Goal: Use online tool/utility: Utilize a website feature to perform a specific function

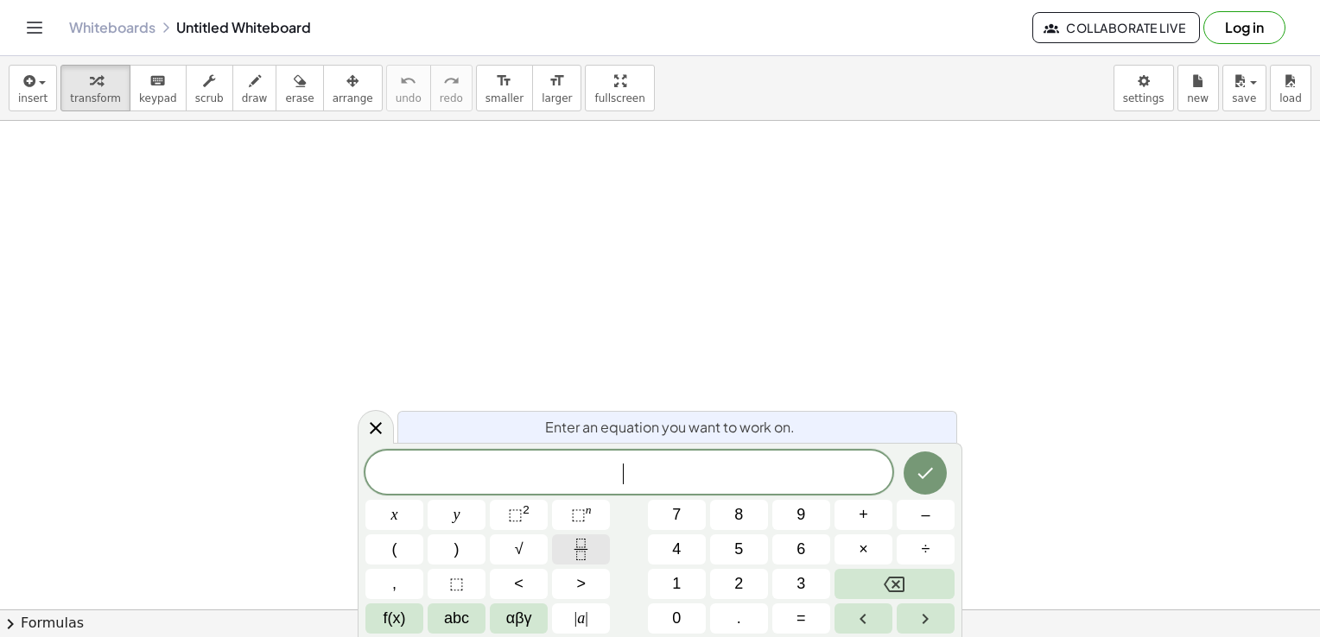
click at [567, 557] on button "Fraction" at bounding box center [581, 550] width 58 height 30
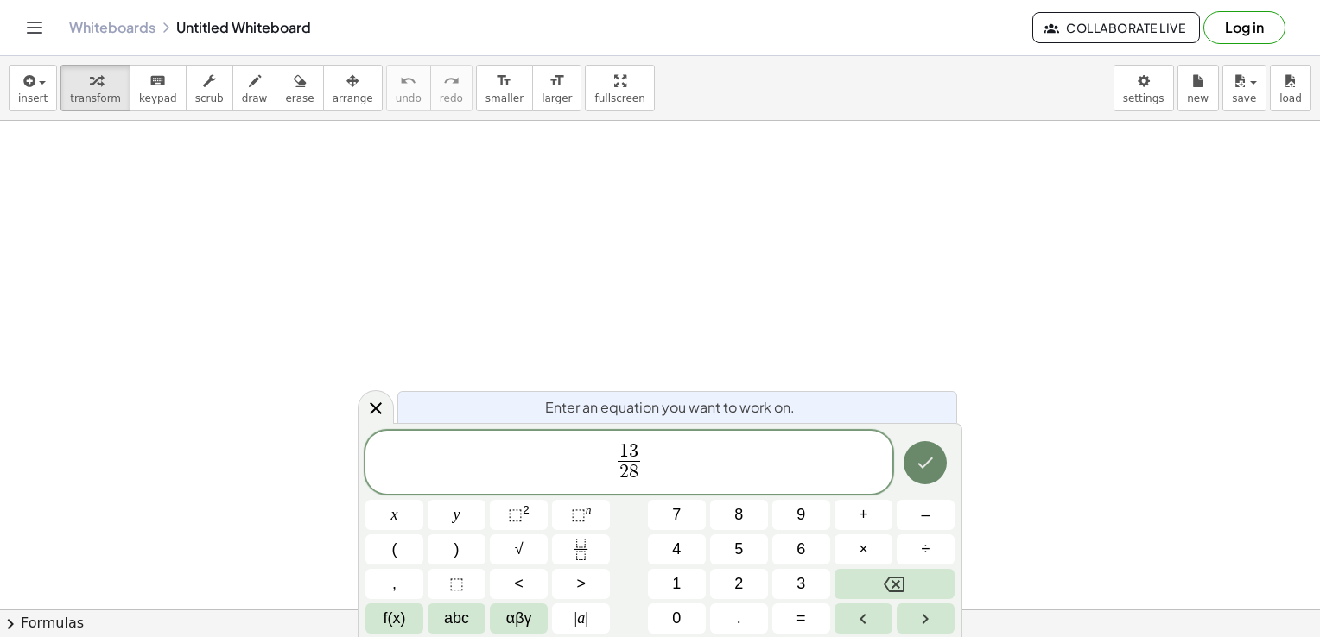
click at [916, 460] on icon "Done" at bounding box center [925, 463] width 21 height 21
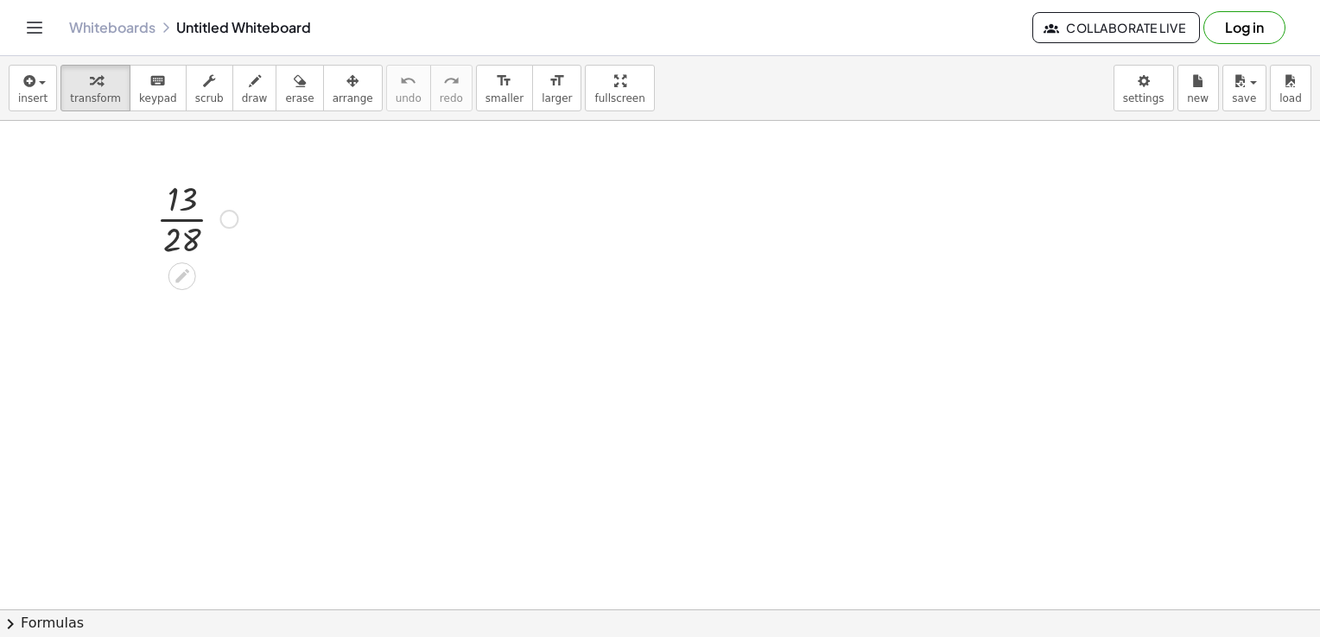
click at [178, 214] on div at bounding box center [197, 217] width 98 height 86
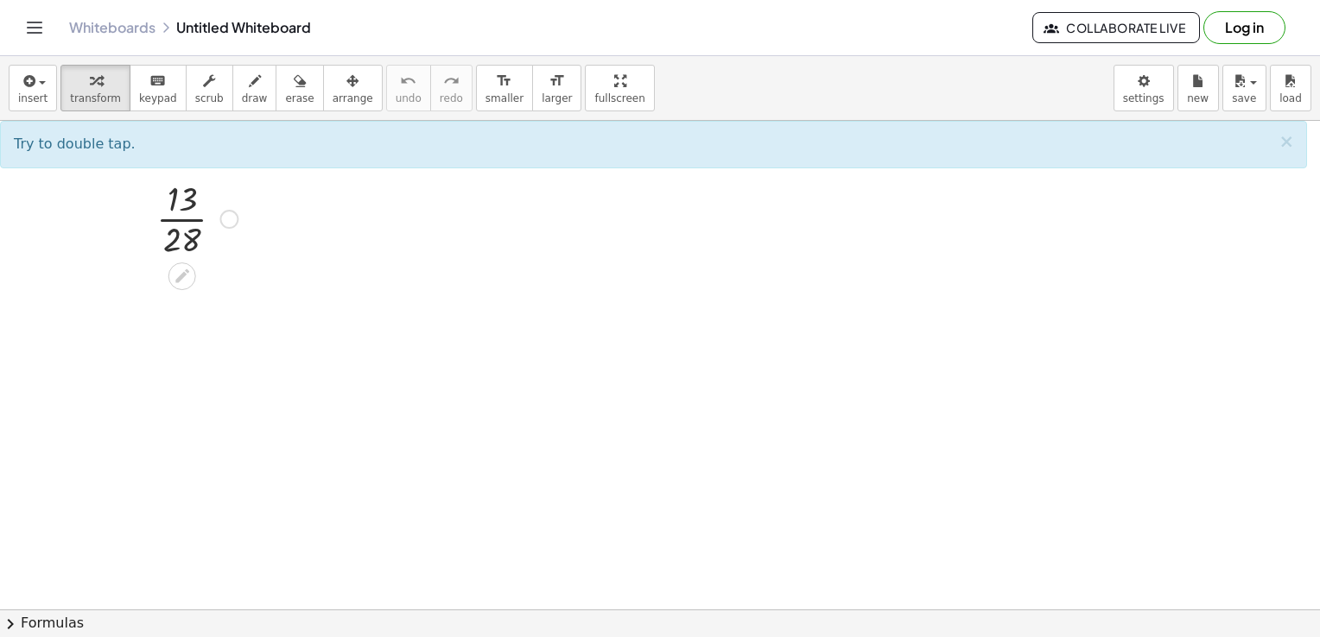
click at [181, 219] on div at bounding box center [197, 217] width 98 height 86
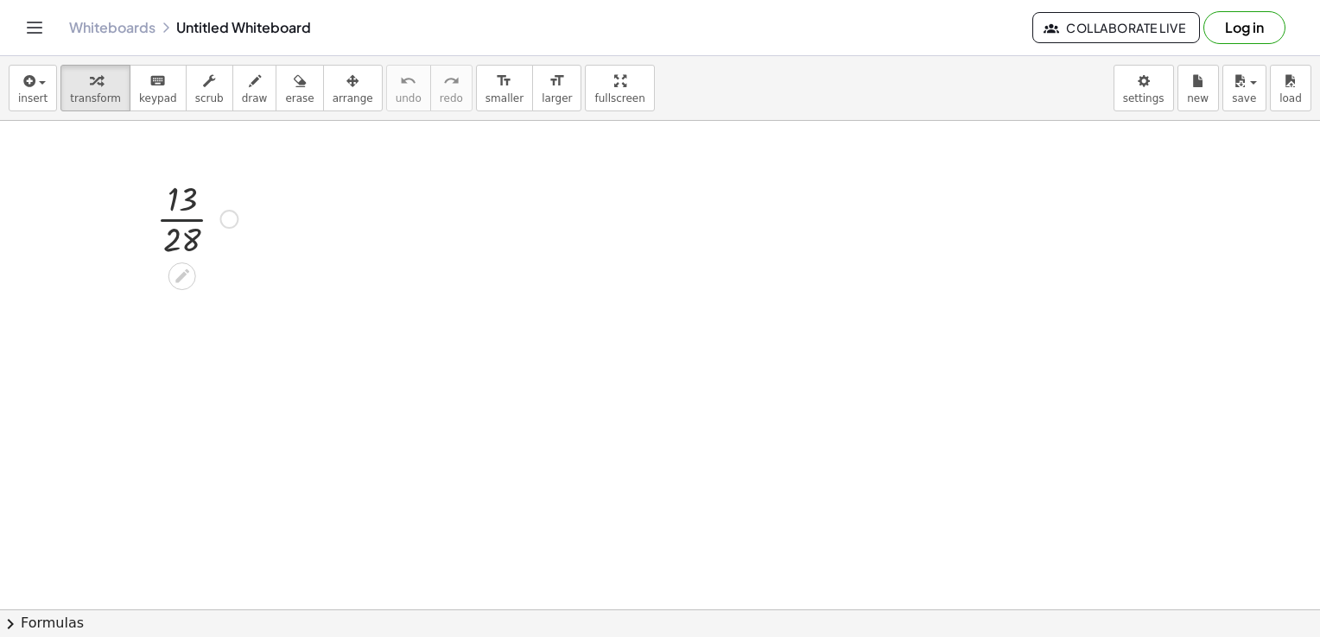
click at [181, 219] on div at bounding box center [197, 217] width 98 height 86
click at [181, 219] on div at bounding box center [197, 217] width 165 height 57
click at [187, 295] on div at bounding box center [197, 289] width 165 height 57
click at [187, 294] on div at bounding box center [197, 289] width 165 height 57
click at [41, 67] on button "insert" at bounding box center [33, 88] width 48 height 47
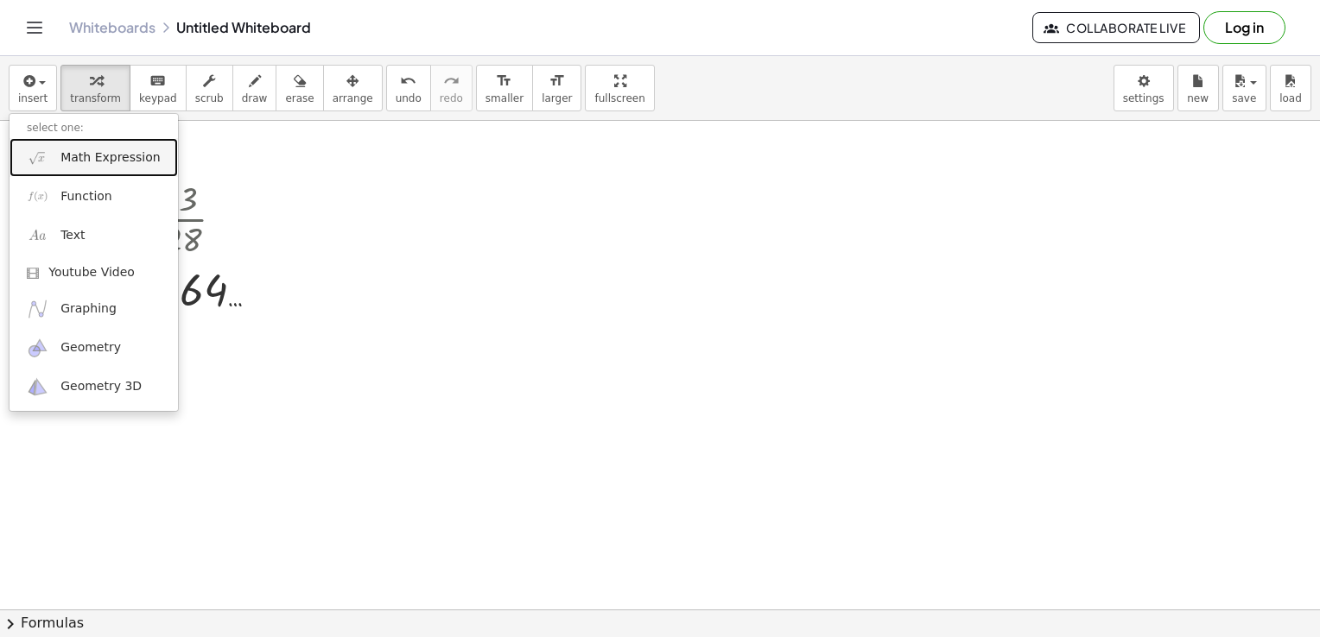
click at [73, 153] on span "Math Expression" at bounding box center [109, 157] width 99 height 17
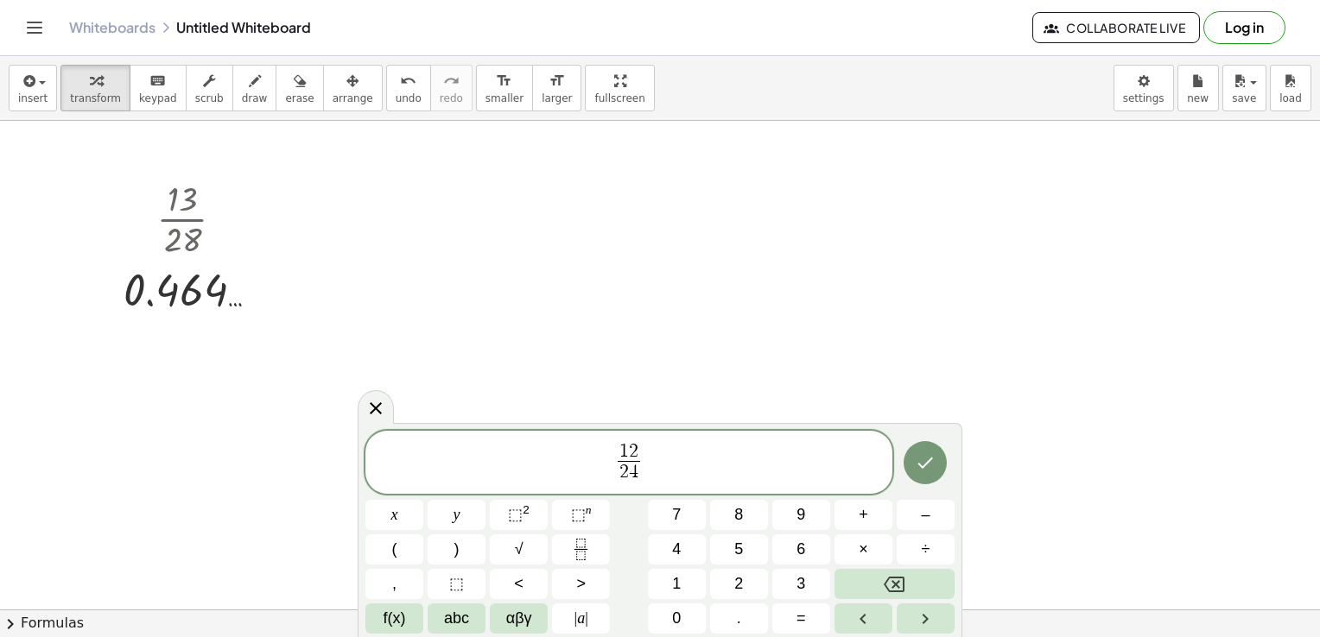
click at [845, 473] on span "1 2 2 4 ​ ​" at bounding box center [628, 464] width 527 height 46
click at [933, 468] on icon "Done" at bounding box center [925, 463] width 21 height 21
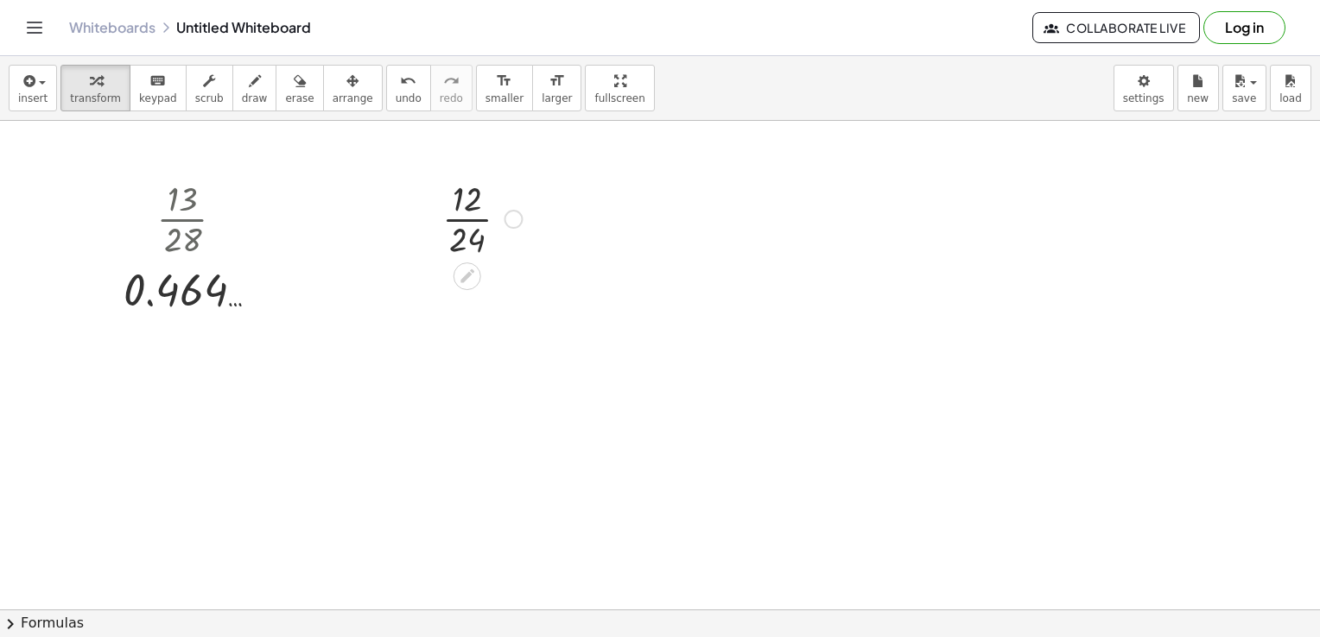
click at [477, 219] on div at bounding box center [483, 217] width 98 height 86
click at [476, 219] on div at bounding box center [481, 217] width 79 height 86
click at [157, 281] on div at bounding box center [197, 289] width 165 height 57
click at [197, 296] on div at bounding box center [197, 289] width 165 height 57
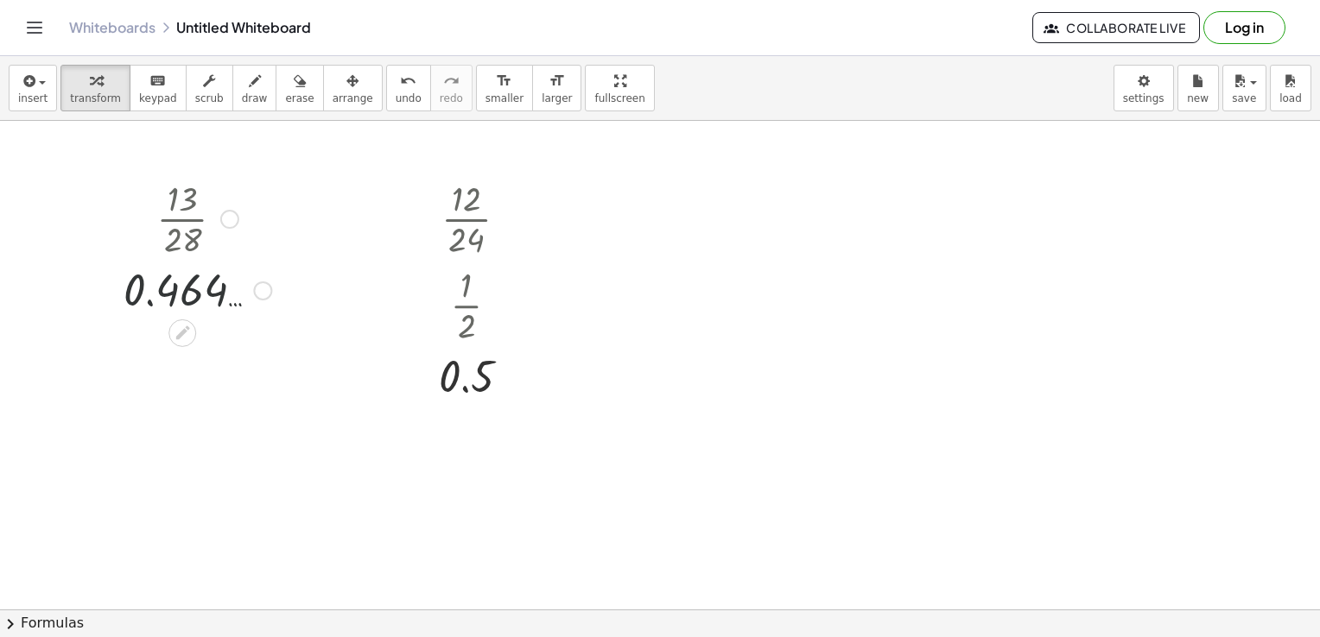
click at [197, 296] on div at bounding box center [197, 289] width 165 height 57
click at [236, 220] on div at bounding box center [229, 219] width 19 height 19
click at [236, 220] on div "Go back to this line Copy line as LaTeX Copy derivation as LaTeX" at bounding box center [229, 219] width 19 height 19
click at [79, 92] on span "transform" at bounding box center [95, 98] width 51 height 12
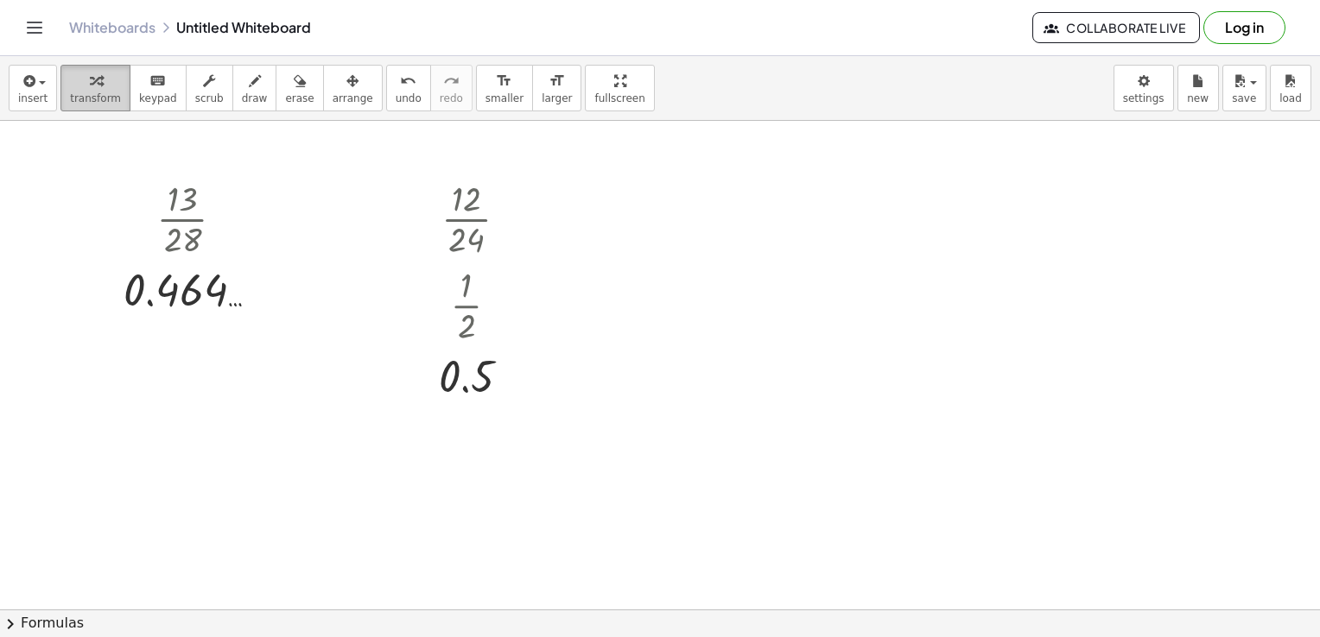
click at [86, 94] on span "transform" at bounding box center [95, 98] width 51 height 12
click at [38, 97] on span "insert" at bounding box center [32, 98] width 29 height 12
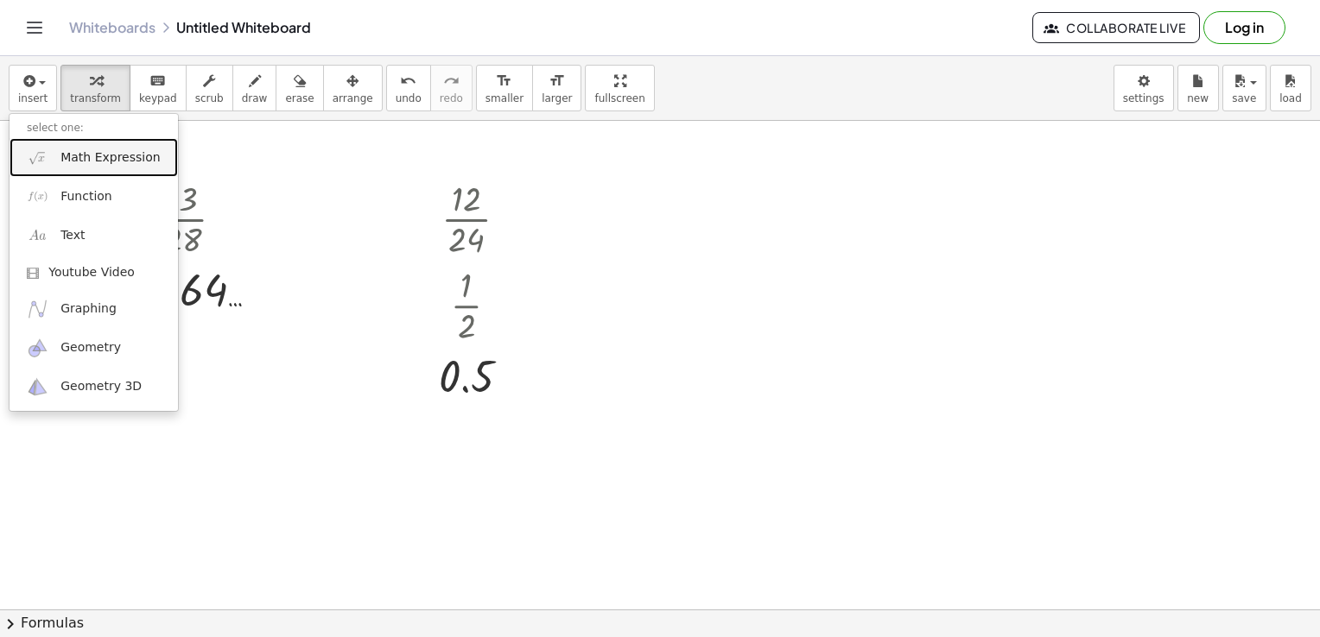
click at [61, 149] on span "Math Expression" at bounding box center [109, 157] width 99 height 17
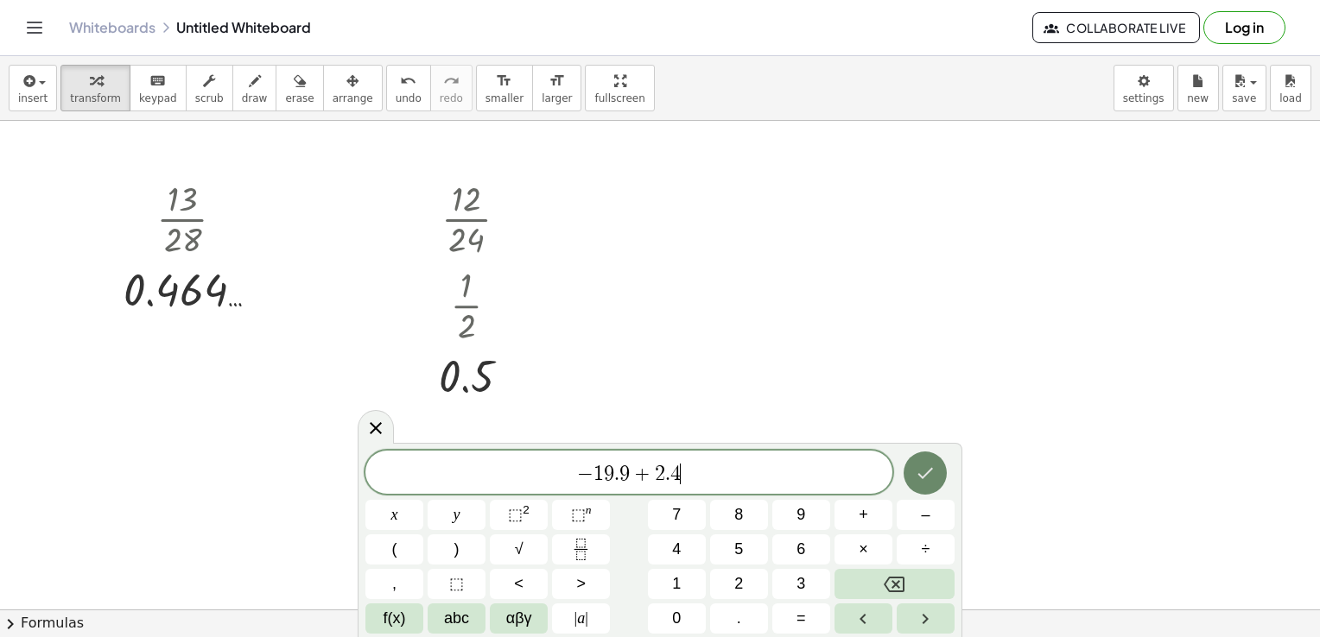
click at [909, 470] on button "Done" at bounding box center [925, 473] width 43 height 43
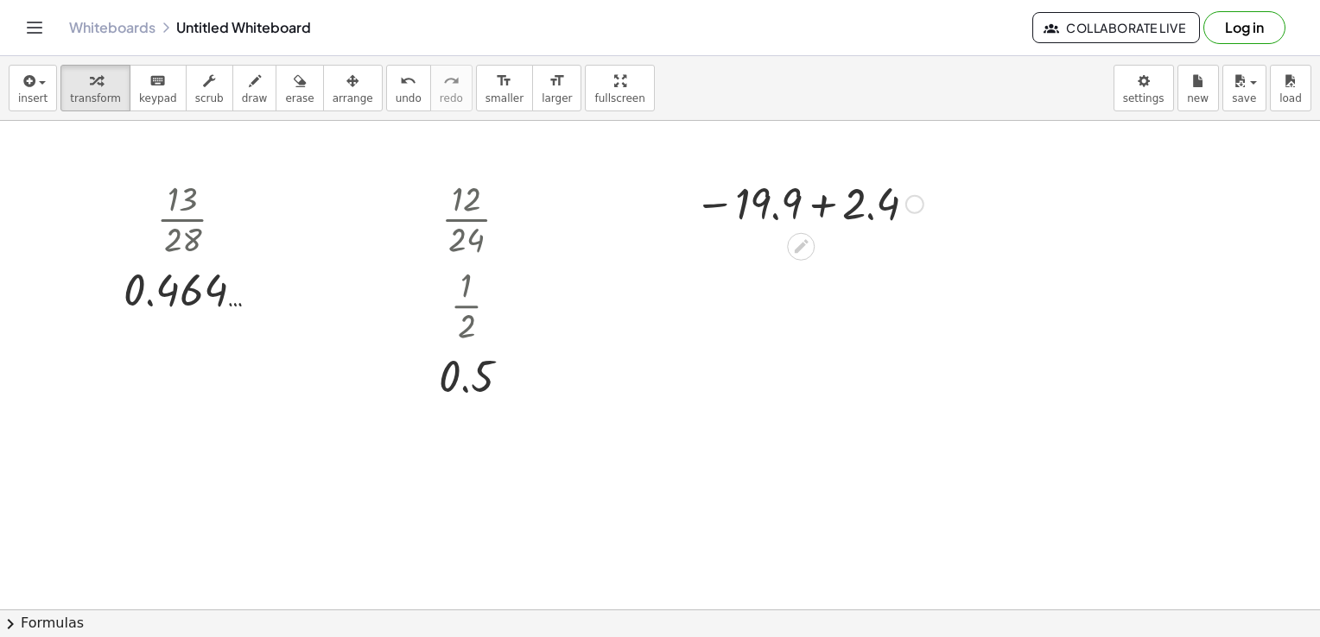
click at [828, 217] on div at bounding box center [809, 202] width 246 height 57
click at [798, 303] on icon at bounding box center [801, 303] width 14 height 14
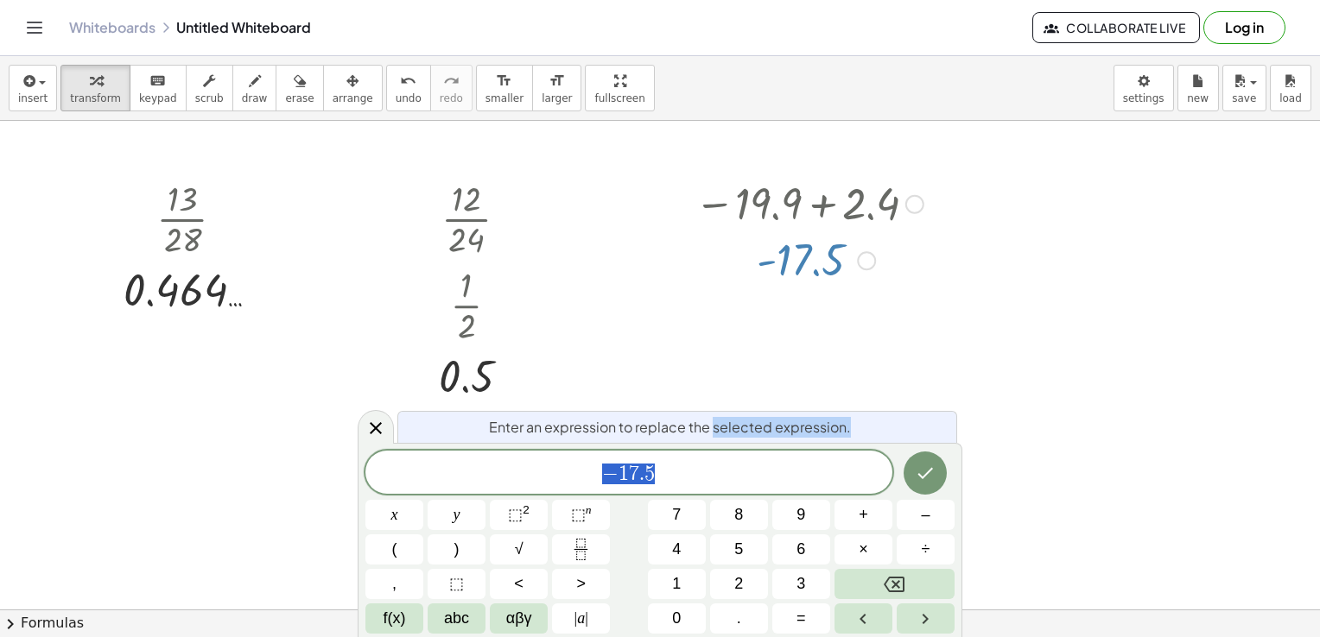
drag, startPoint x: 713, startPoint y: 436, endPoint x: 714, endPoint y: 454, distance: 18.2
click at [714, 454] on div "Enter an expression to replace the selected expression. − 1 7 . 5 x y ⬚ 2 ⬚ n 7…" at bounding box center [660, 540] width 605 height 194
drag, startPoint x: 714, startPoint y: 454, endPoint x: 699, endPoint y: 468, distance: 20.8
click at [699, 468] on span "− 1 7 . 5" at bounding box center [628, 474] width 527 height 24
click at [611, 551] on div "− 1 7 . 5 = x y ⬚ 2 ⬚ n 7 8 9 + – ( ) √ 4 5 6 × ÷ , ⬚ < > 1 2 3 f(x) abc αβγ | …" at bounding box center [659, 542] width 589 height 183
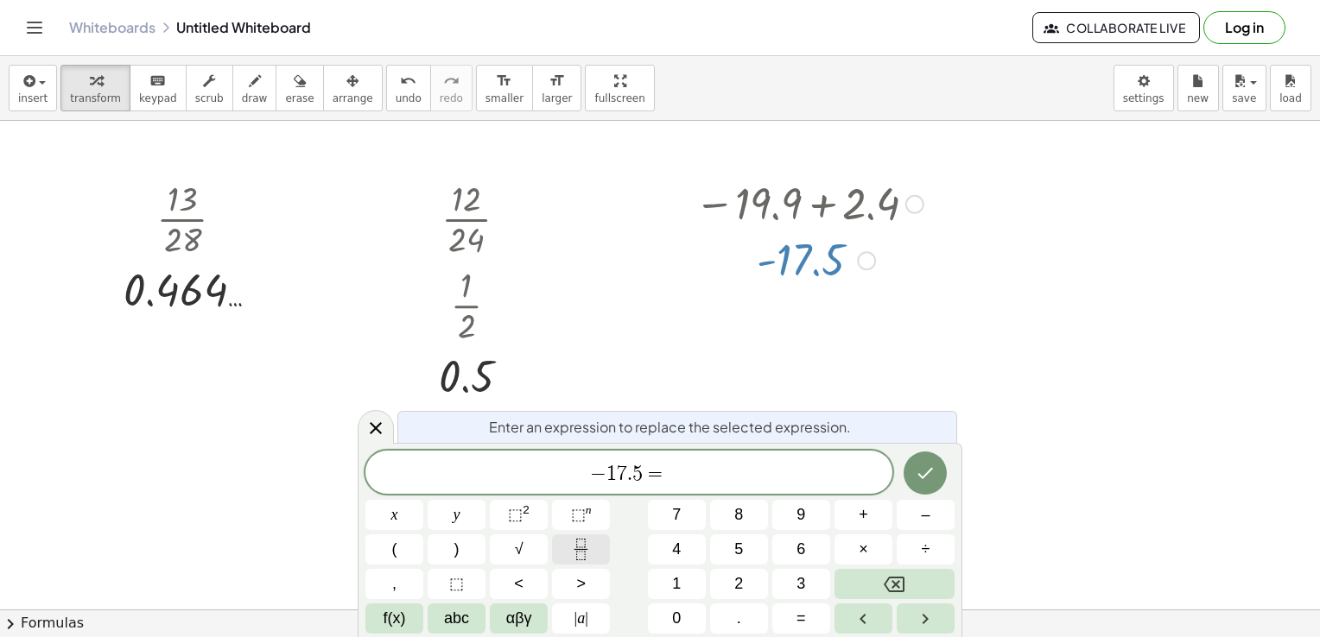
click at [591, 555] on icon "Fraction" at bounding box center [581, 550] width 22 height 22
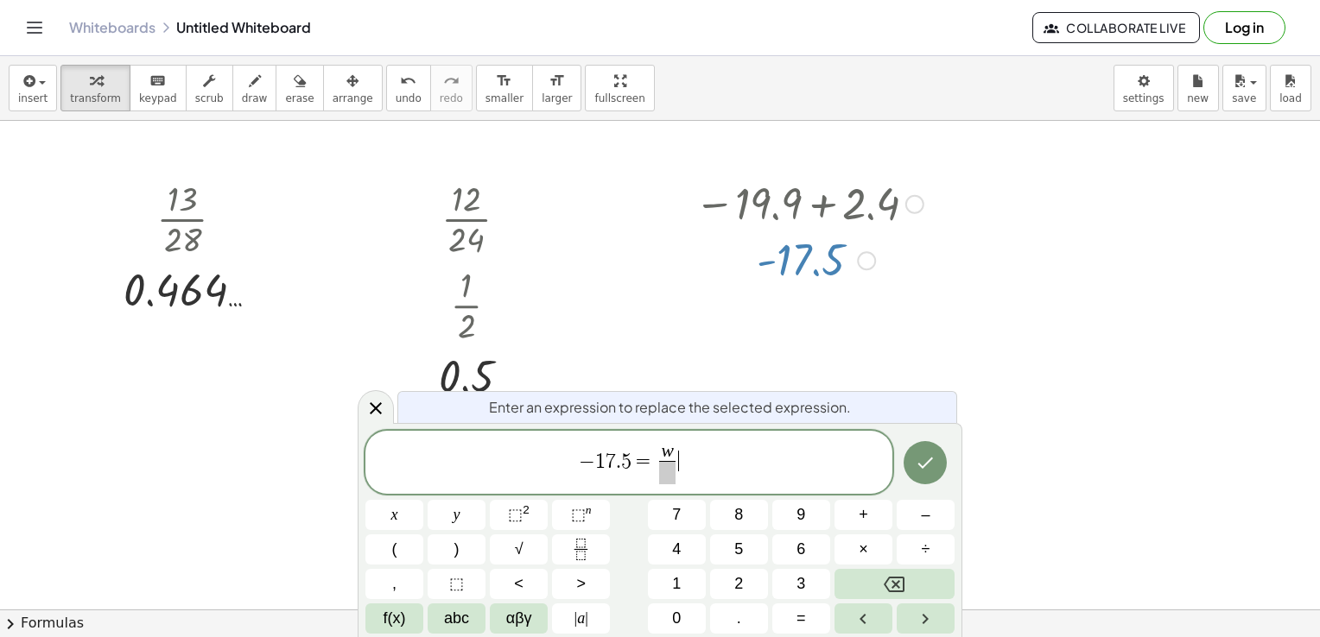
click at [679, 474] on span "− 1 7 . 5 = w ​ ​" at bounding box center [628, 464] width 527 height 46
click at [662, 478] on span "​" at bounding box center [667, 472] width 16 height 23
click at [926, 456] on icon "Done" at bounding box center [925, 463] width 21 height 21
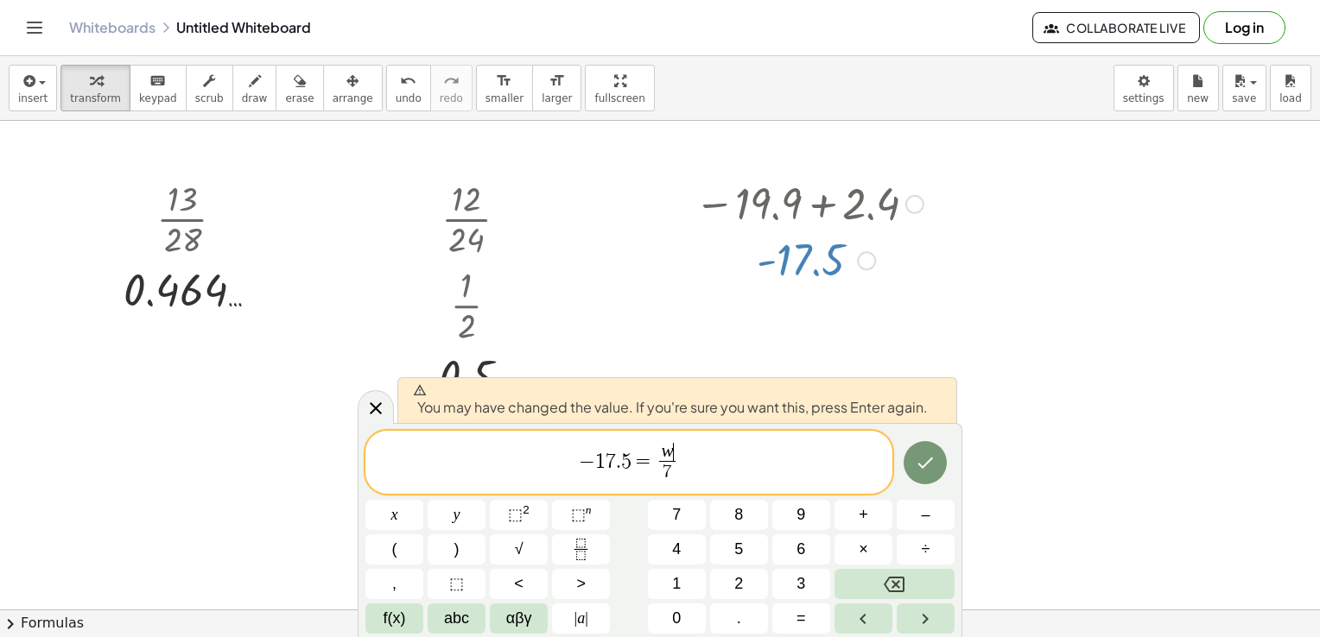
click at [674, 456] on span "w ​" at bounding box center [667, 452] width 16 height 19
click at [914, 466] on button "Done" at bounding box center [925, 462] width 43 height 43
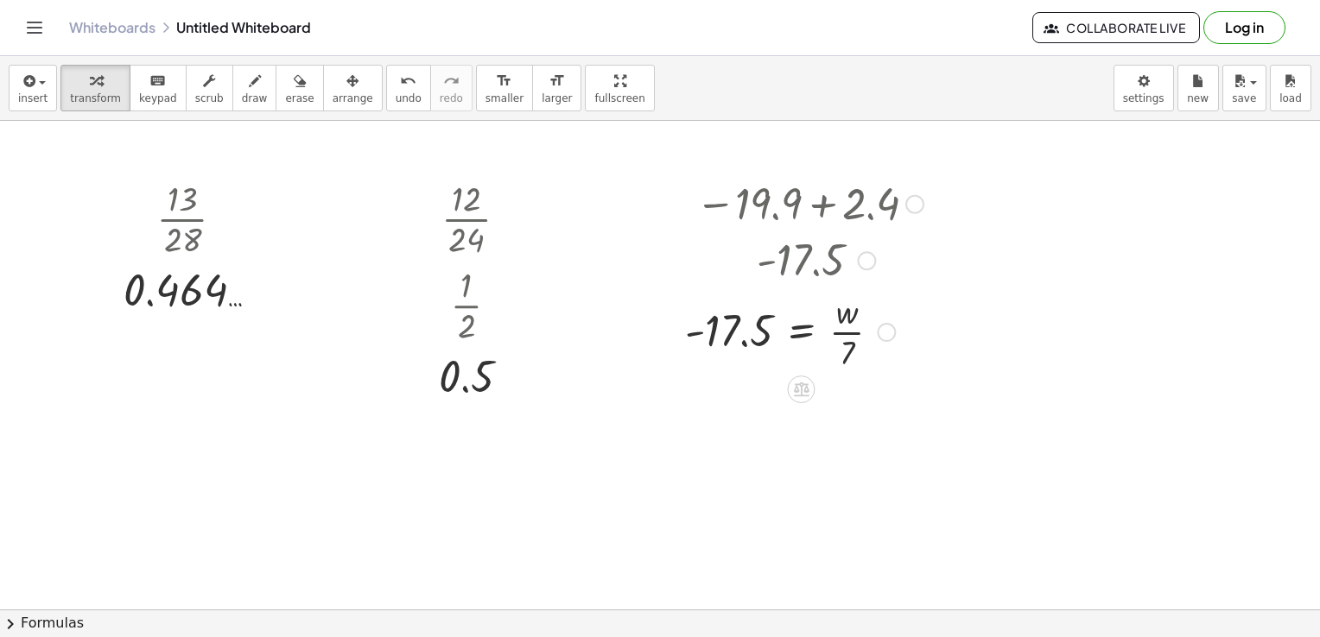
click at [801, 327] on div at bounding box center [804, 331] width 256 height 86
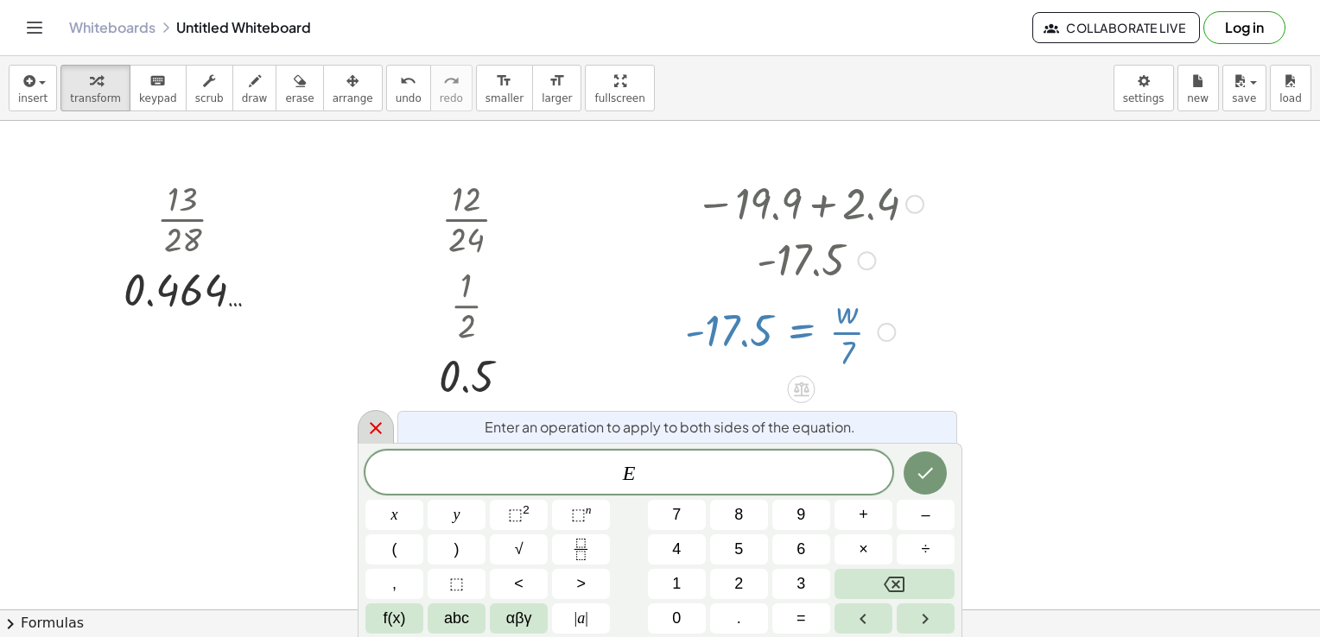
click at [379, 432] on icon at bounding box center [376, 428] width 12 height 12
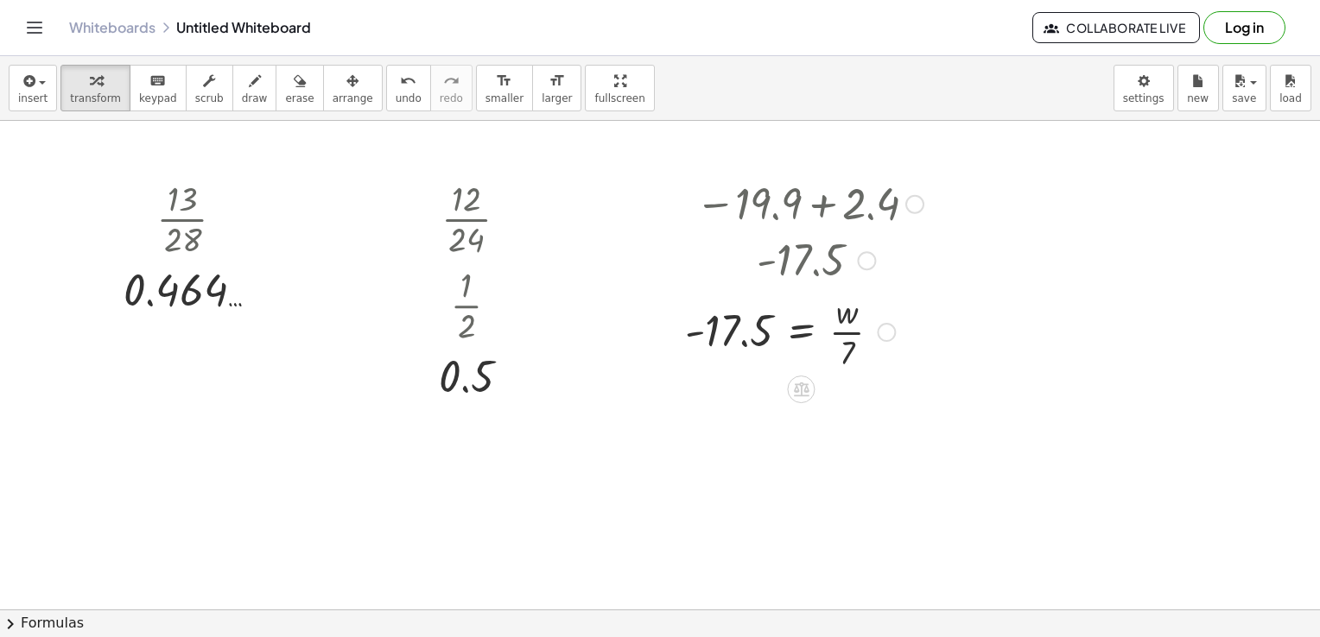
click at [797, 333] on div at bounding box center [804, 331] width 256 height 86
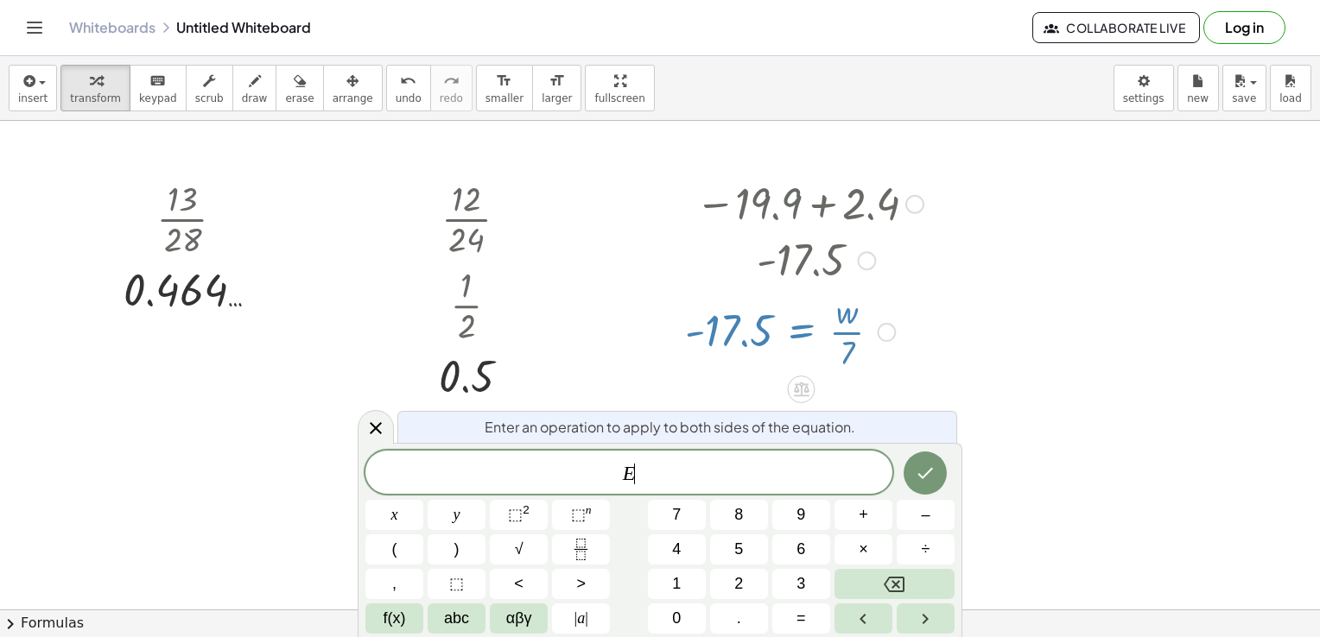
click at [797, 333] on div at bounding box center [804, 331] width 256 height 86
click at [840, 330] on div at bounding box center [804, 331] width 256 height 86
drag, startPoint x: 364, startPoint y: 443, endPoint x: 384, endPoint y: 424, distance: 27.5
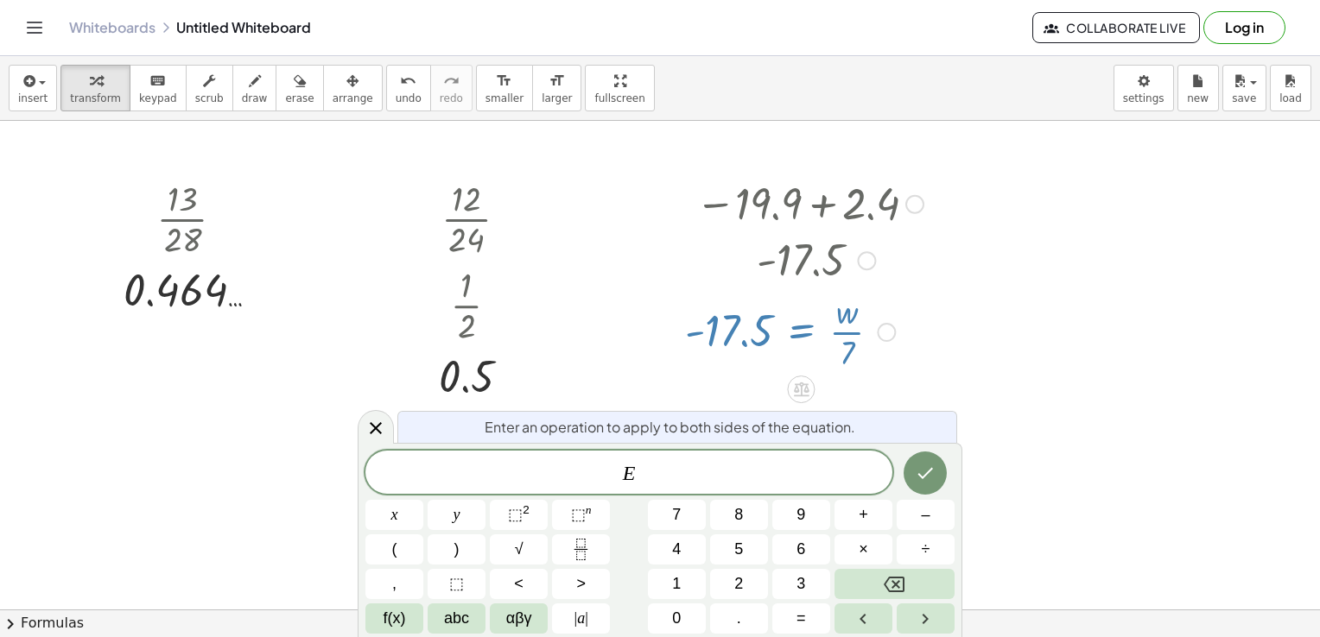
click at [379, 427] on div at bounding box center [376, 427] width 36 height 34
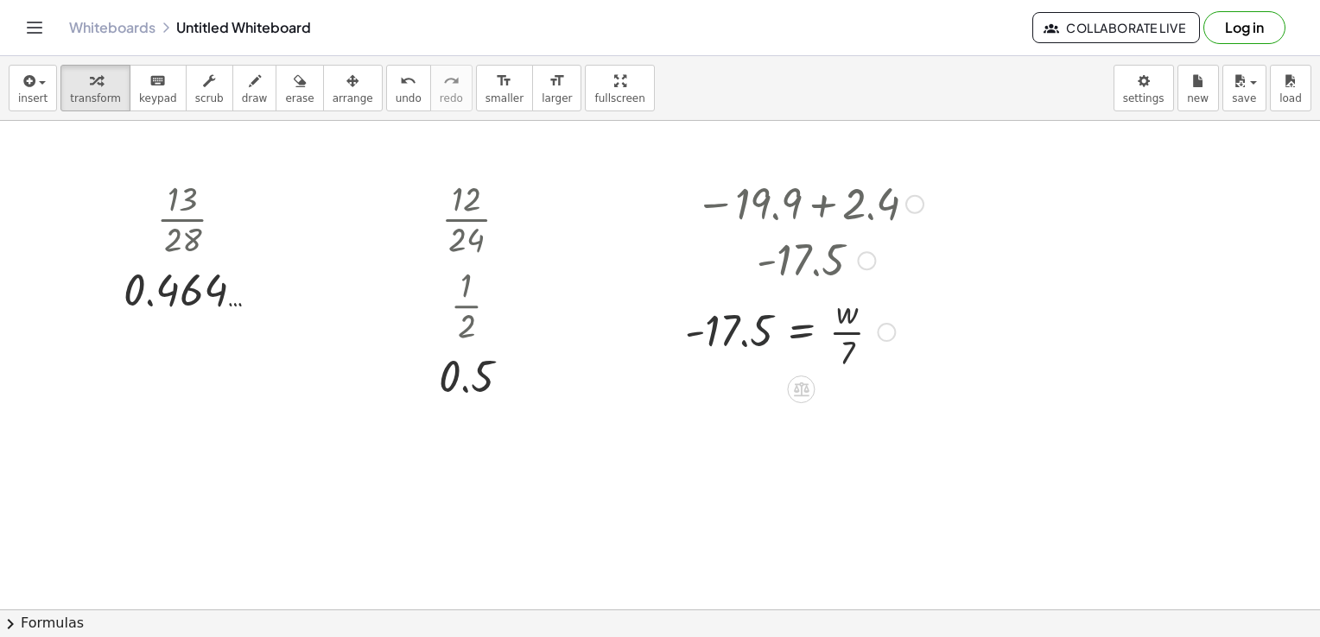
click at [771, 339] on div at bounding box center [804, 331] width 256 height 86
click at [748, 342] on div at bounding box center [804, 331] width 256 height 86
drag, startPoint x: 845, startPoint y: 351, endPoint x: 676, endPoint y: 322, distance: 170.8
click at [676, 322] on div "− 19.9 + 2.4 - 17.5 · 7 - 17.5 = · w · 7" at bounding box center [797, 274] width 277 height 208
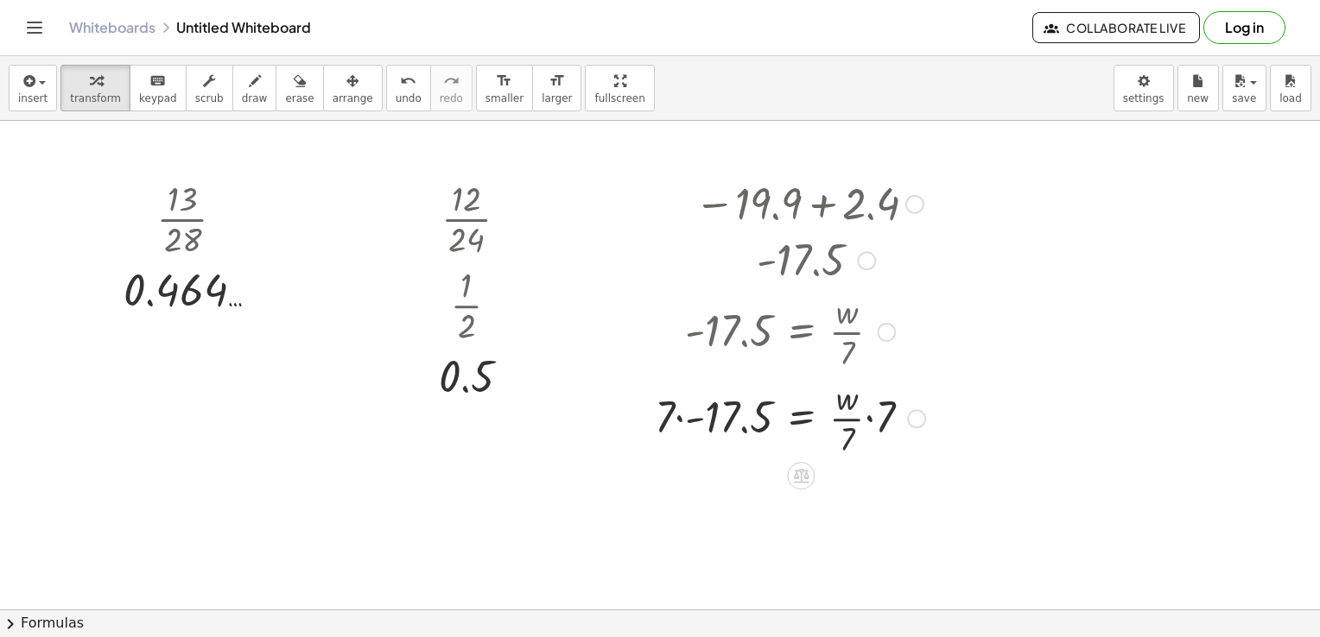
click at [691, 426] on div at bounding box center [790, 417] width 288 height 86
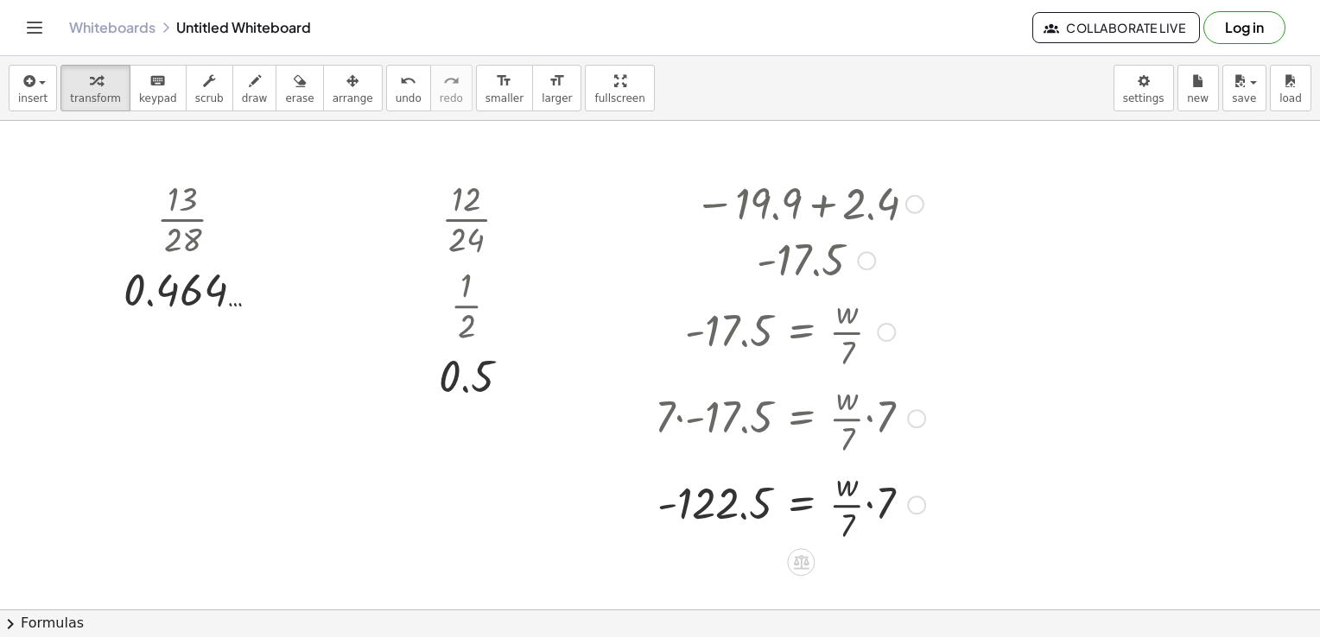
click at [851, 510] on div at bounding box center [790, 503] width 288 height 86
click at [878, 503] on div at bounding box center [790, 503] width 288 height 86
click at [868, 513] on div at bounding box center [790, 503] width 288 height 86
click at [396, 105] on span "undo" at bounding box center [409, 98] width 26 height 12
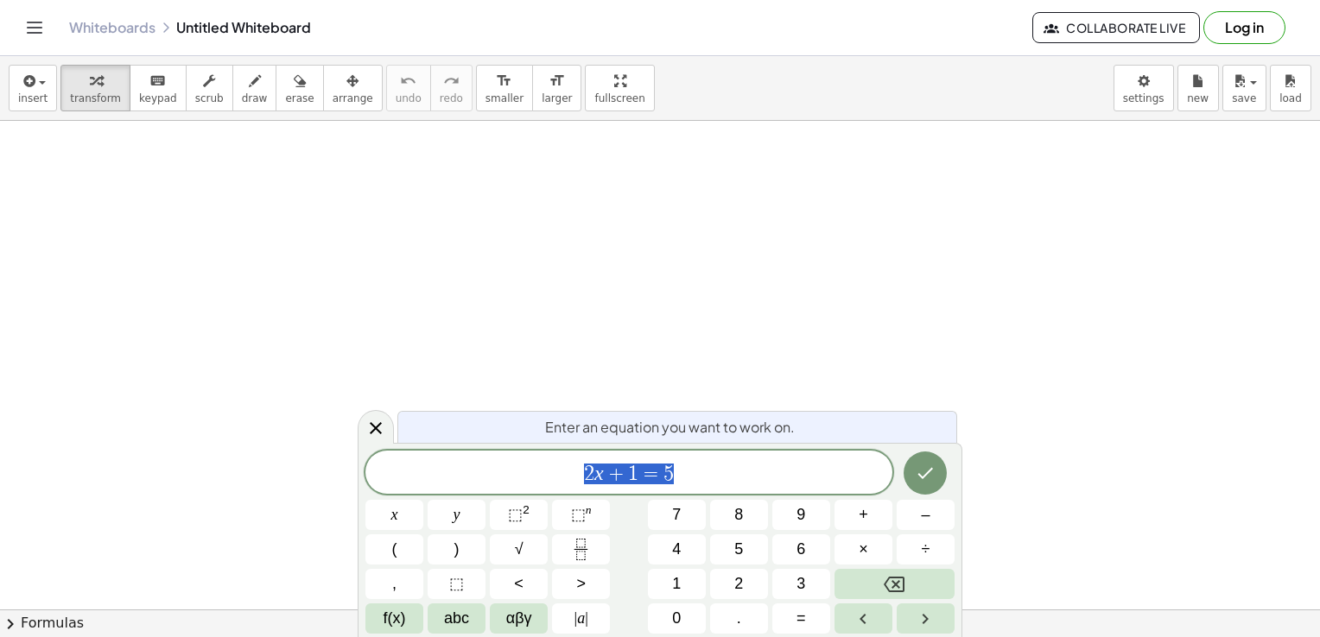
drag, startPoint x: 702, startPoint y: 458, endPoint x: 698, endPoint y: 442, distance: 16.1
click at [701, 449] on div "Enter an equation you want to work on. 2 x + 1 = 5 x y ⬚ 2 ⬚ n 7 8 9 + – ( ) √ …" at bounding box center [660, 540] width 605 height 194
click at [937, 484] on button "Done" at bounding box center [925, 473] width 43 height 43
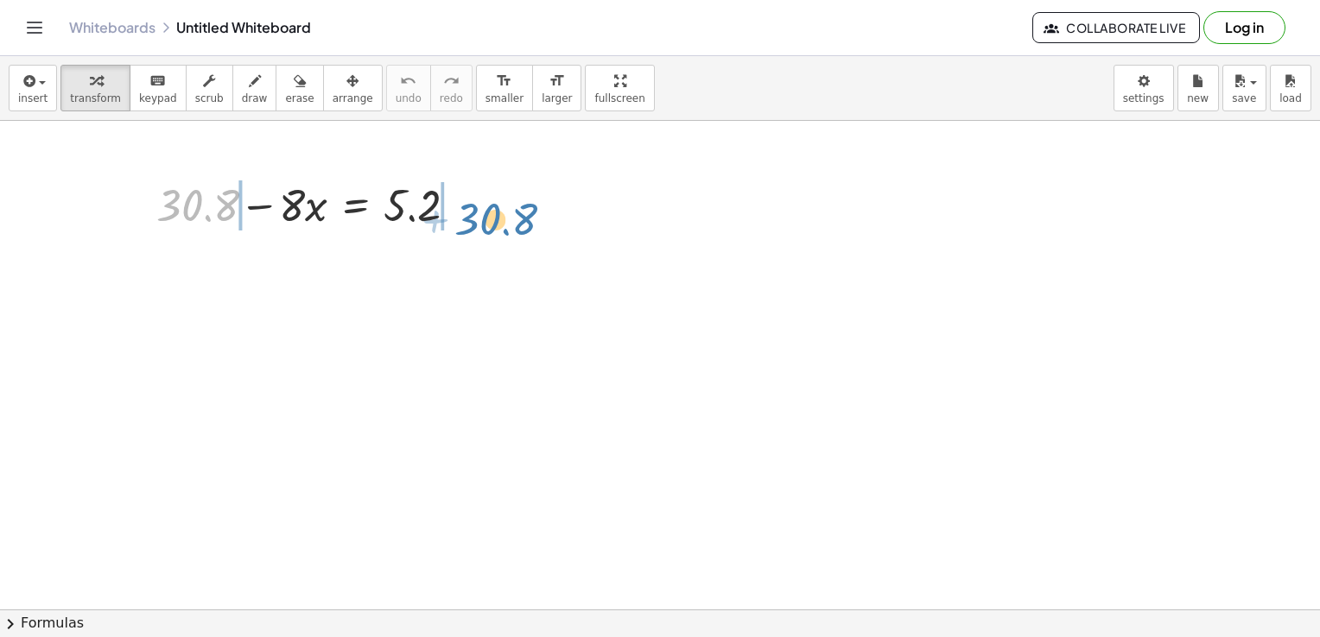
drag, startPoint x: 212, startPoint y: 211, endPoint x: 511, endPoint y: 224, distance: 300.0
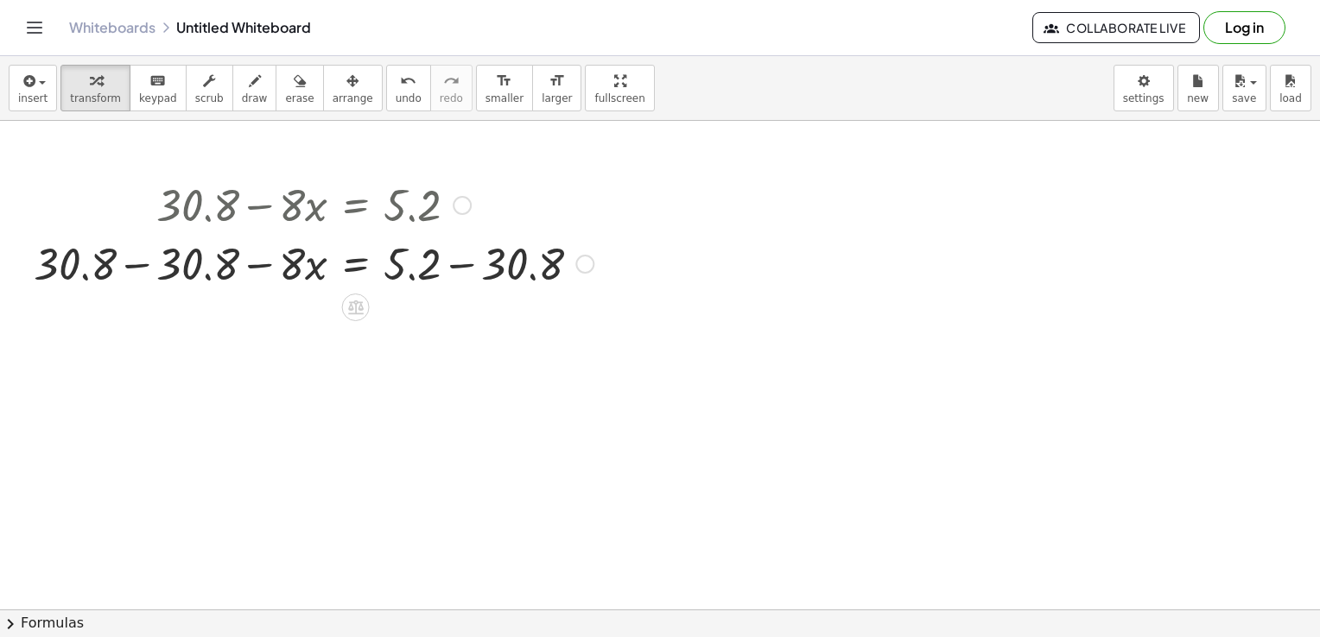
click at [445, 267] on div at bounding box center [313, 262] width 577 height 59
click at [445, 267] on div at bounding box center [274, 262] width 498 height 59
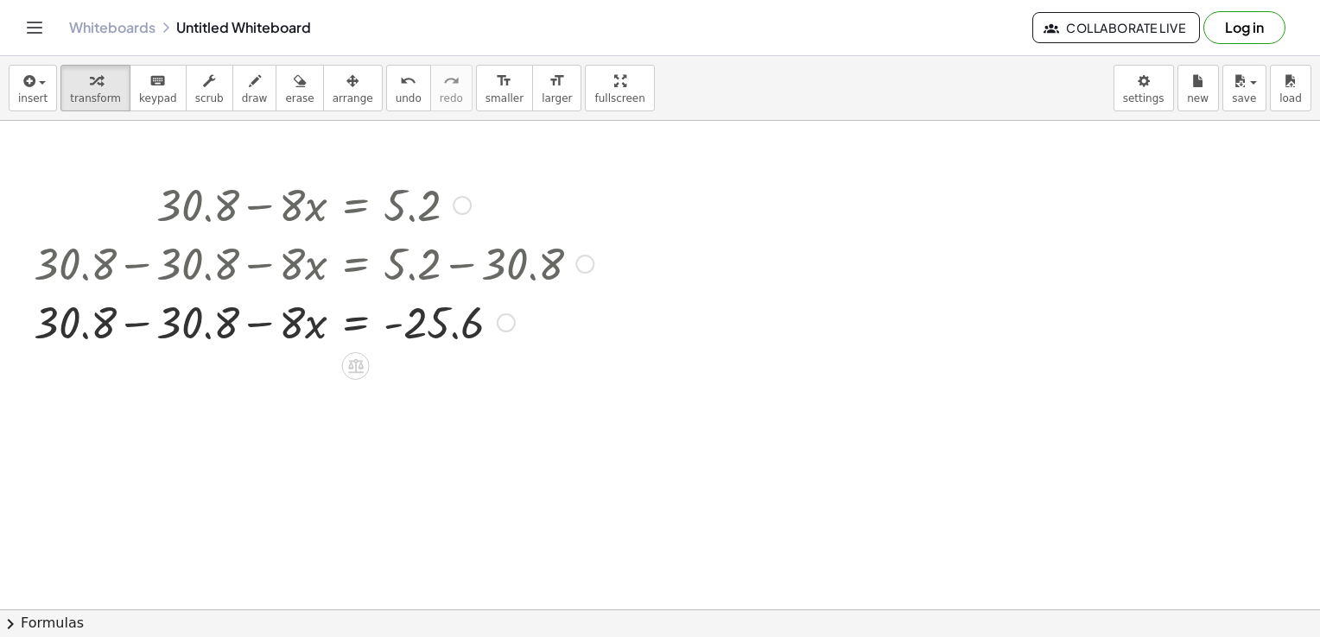
click at [157, 329] on div at bounding box center [313, 321] width 577 height 59
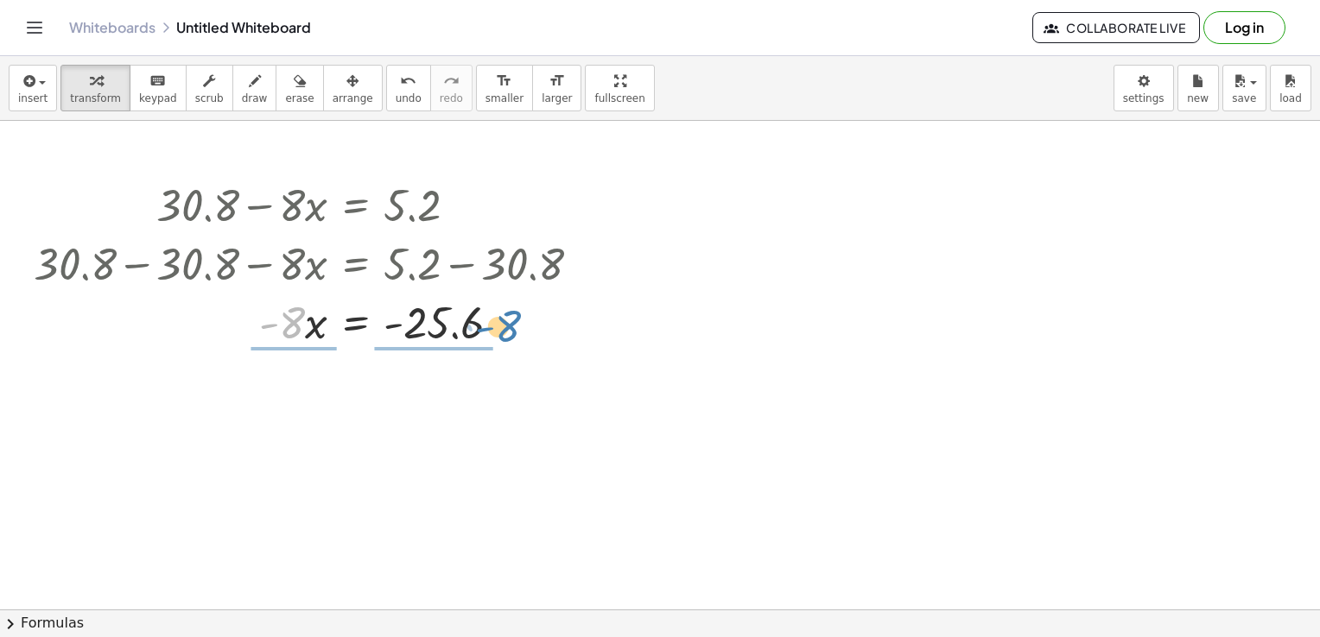
drag, startPoint x: 294, startPoint y: 323, endPoint x: 517, endPoint y: 327, distance: 222.9
click at [517, 327] on div at bounding box center [313, 321] width 577 height 59
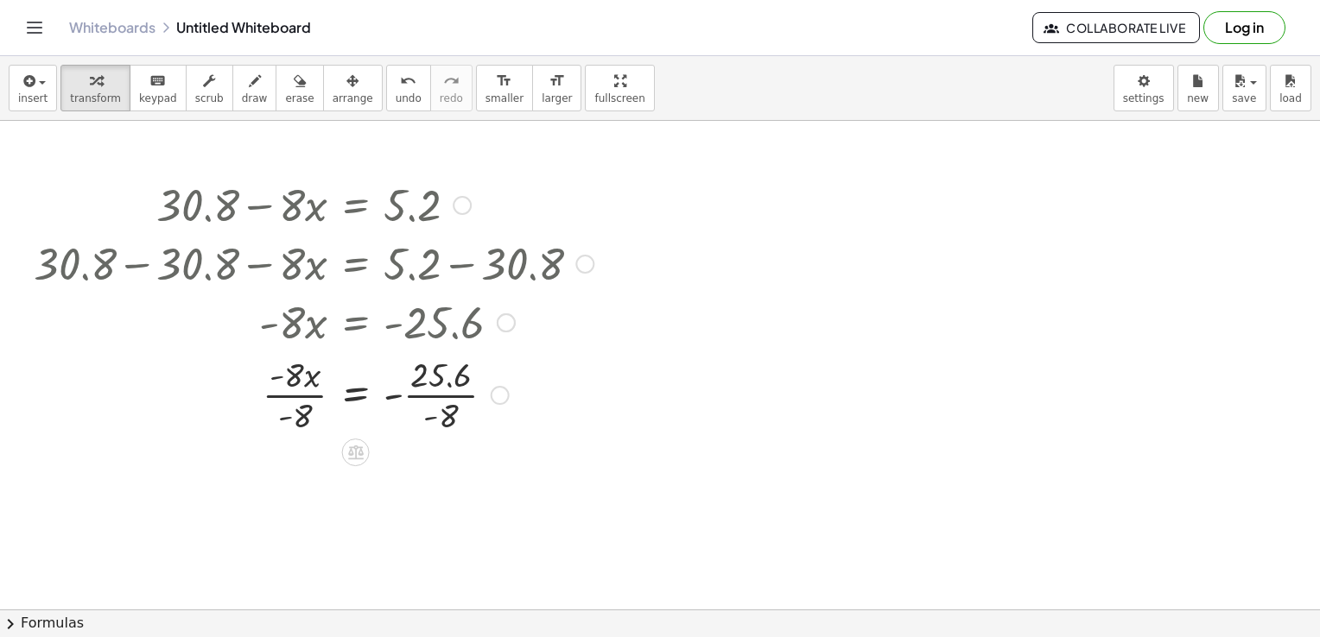
click at [310, 412] on div at bounding box center [313, 394] width 577 height 86
click at [425, 485] on div at bounding box center [313, 480] width 577 height 86
click at [420, 488] on div at bounding box center [313, 480] width 577 height 57
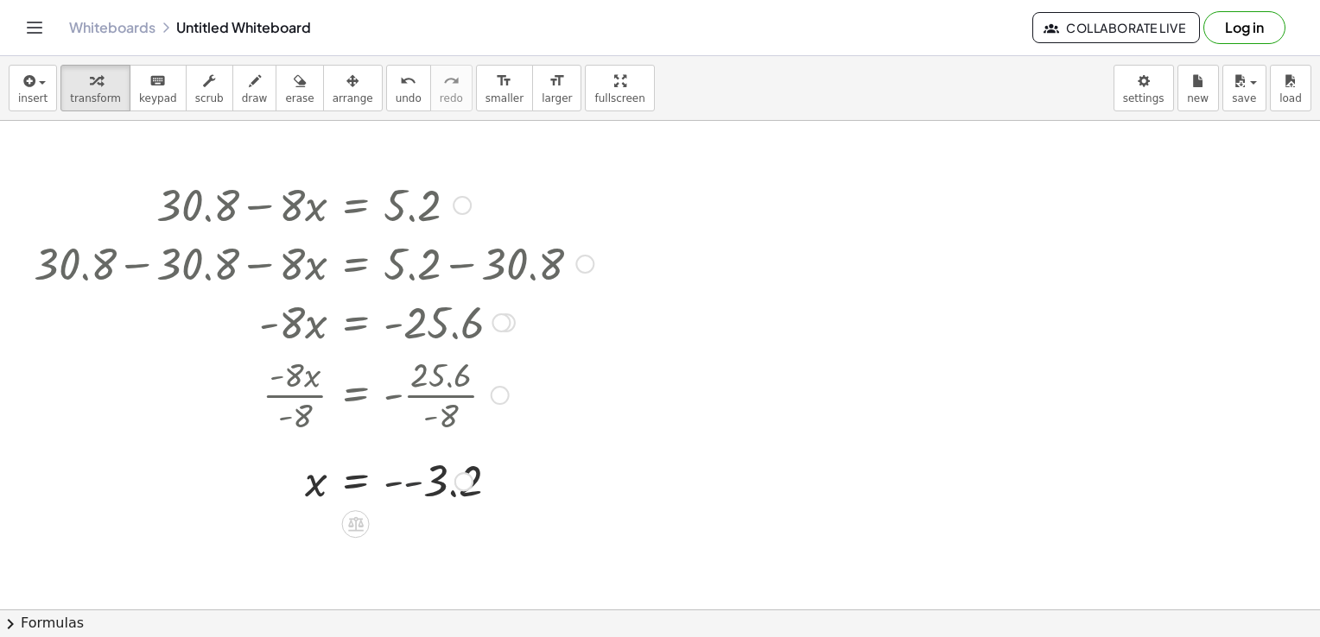
click at [420, 488] on div at bounding box center [313, 480] width 577 height 57
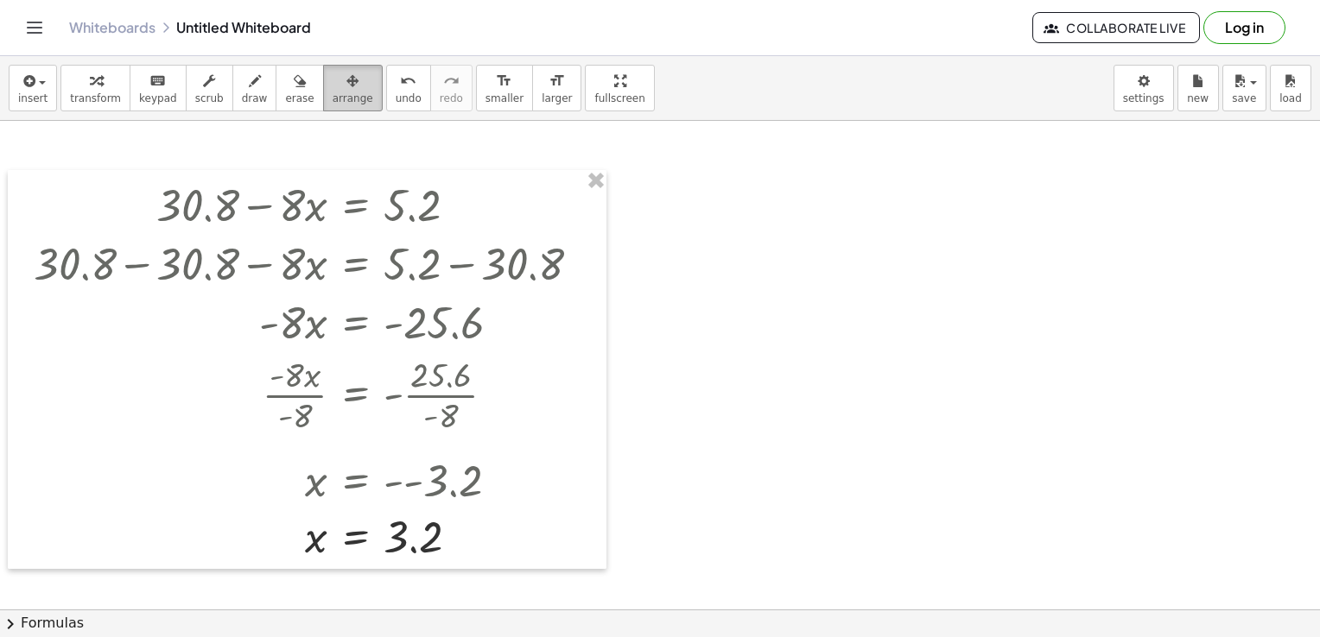
click at [333, 92] on span "arrange" at bounding box center [353, 98] width 41 height 12
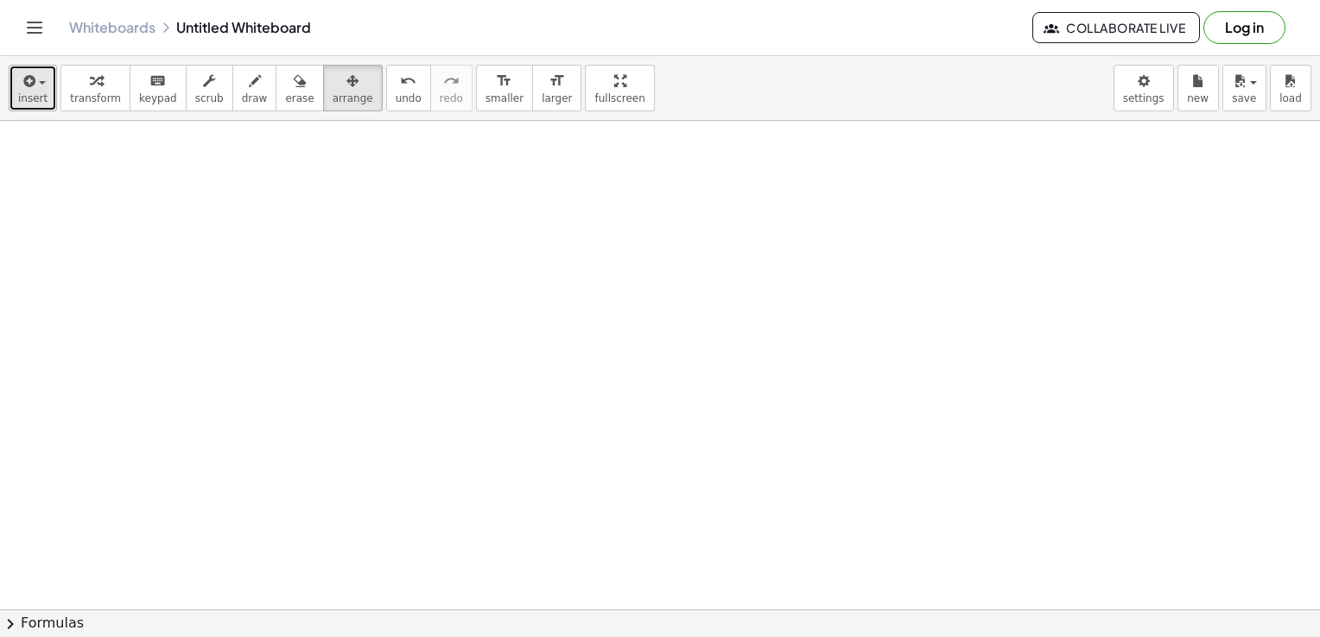
click at [29, 98] on span "insert" at bounding box center [32, 98] width 29 height 12
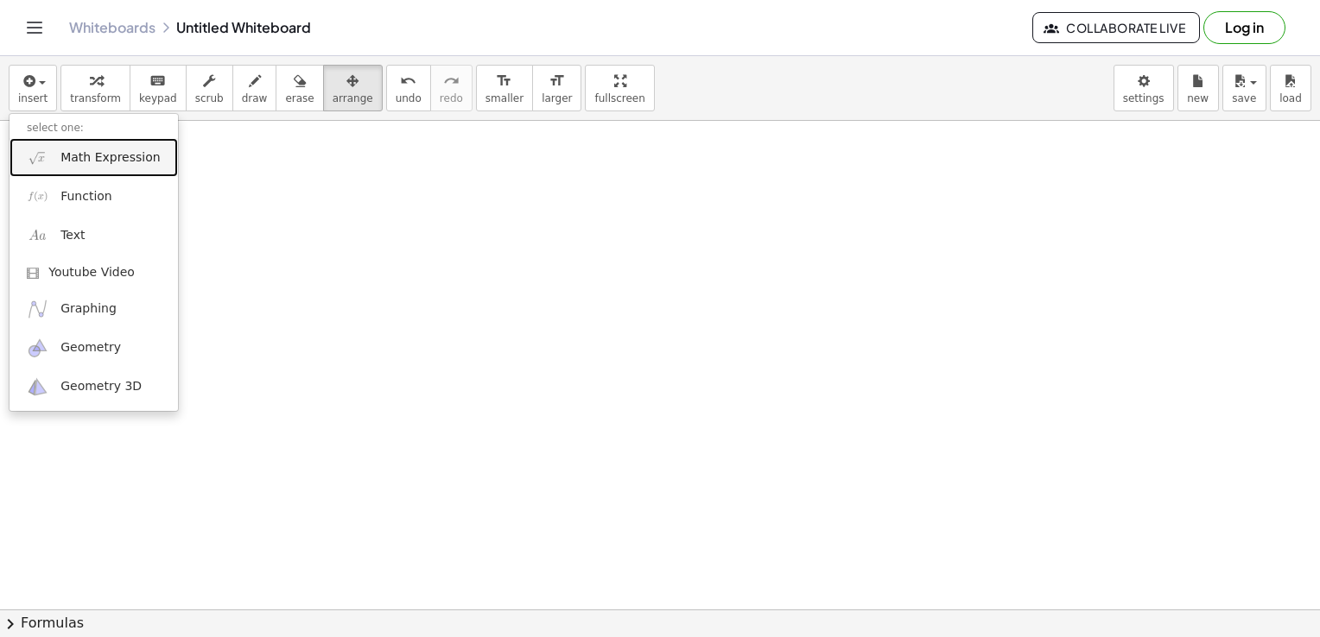
click at [117, 161] on span "Math Expression" at bounding box center [109, 157] width 99 height 17
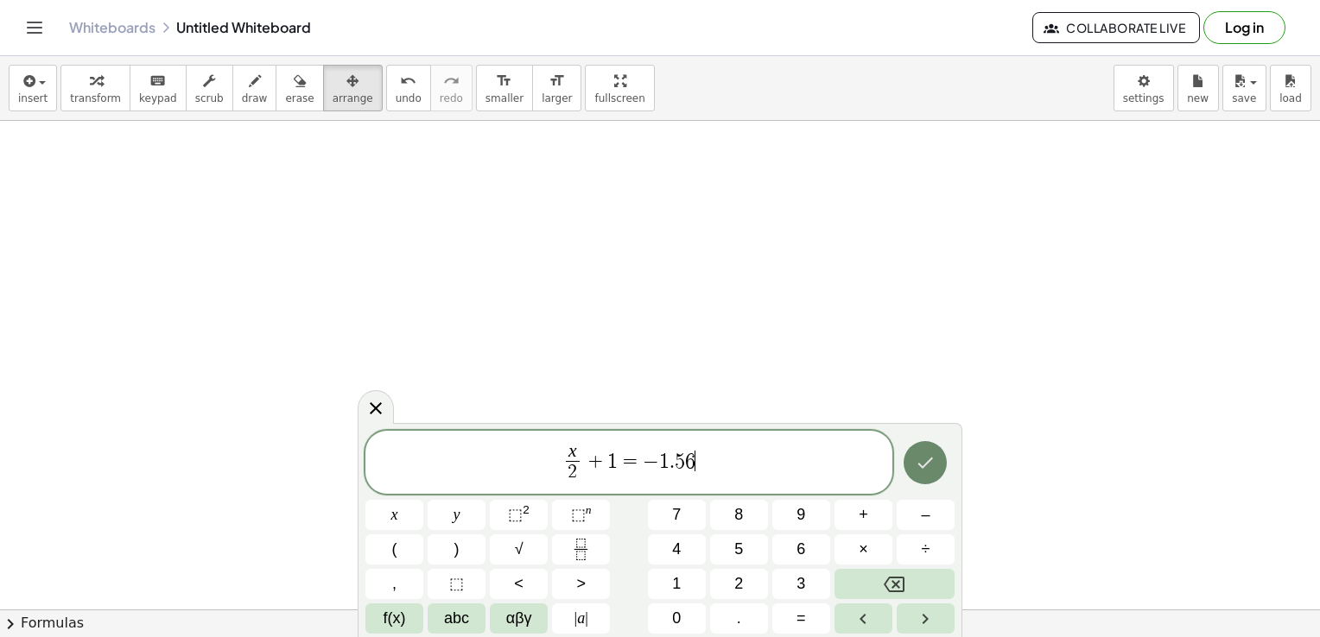
click at [930, 468] on icon "Done" at bounding box center [925, 463] width 21 height 21
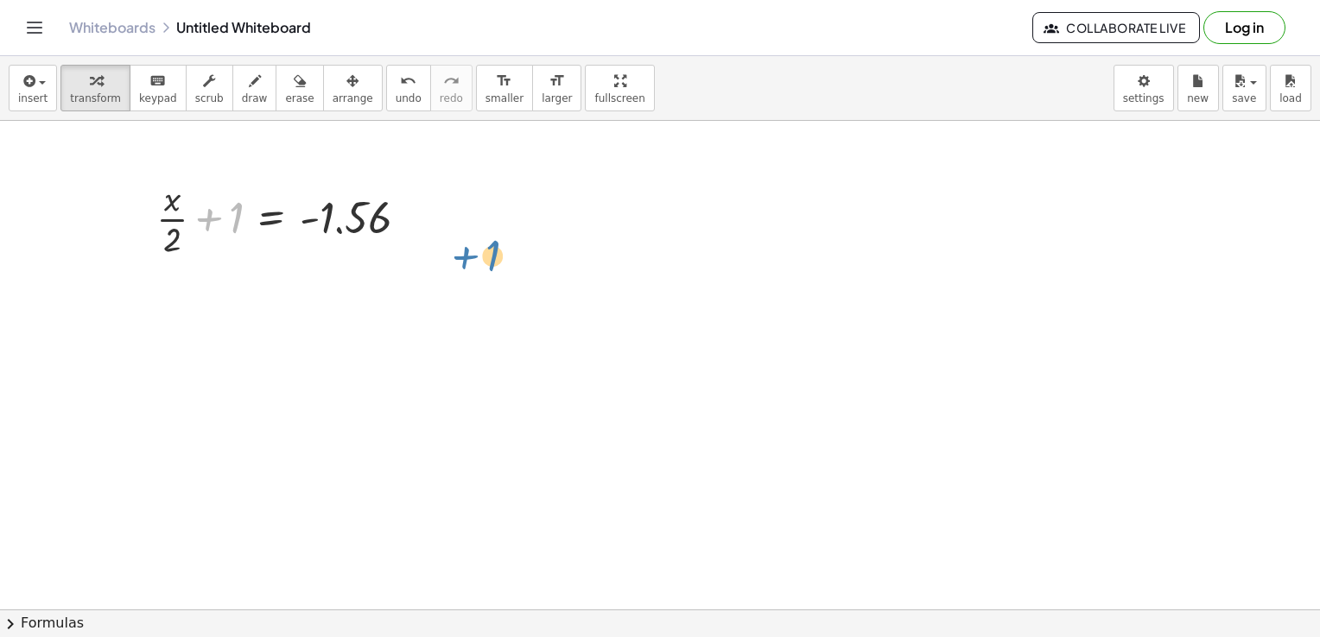
drag, startPoint x: 231, startPoint y: 226, endPoint x: 488, endPoint y: 263, distance: 260.1
drag, startPoint x: 238, startPoint y: 226, endPoint x: 488, endPoint y: 227, distance: 250.5
drag, startPoint x: 212, startPoint y: 211, endPoint x: 418, endPoint y: 201, distance: 206.7
click at [418, 201] on div at bounding box center [289, 217] width 282 height 86
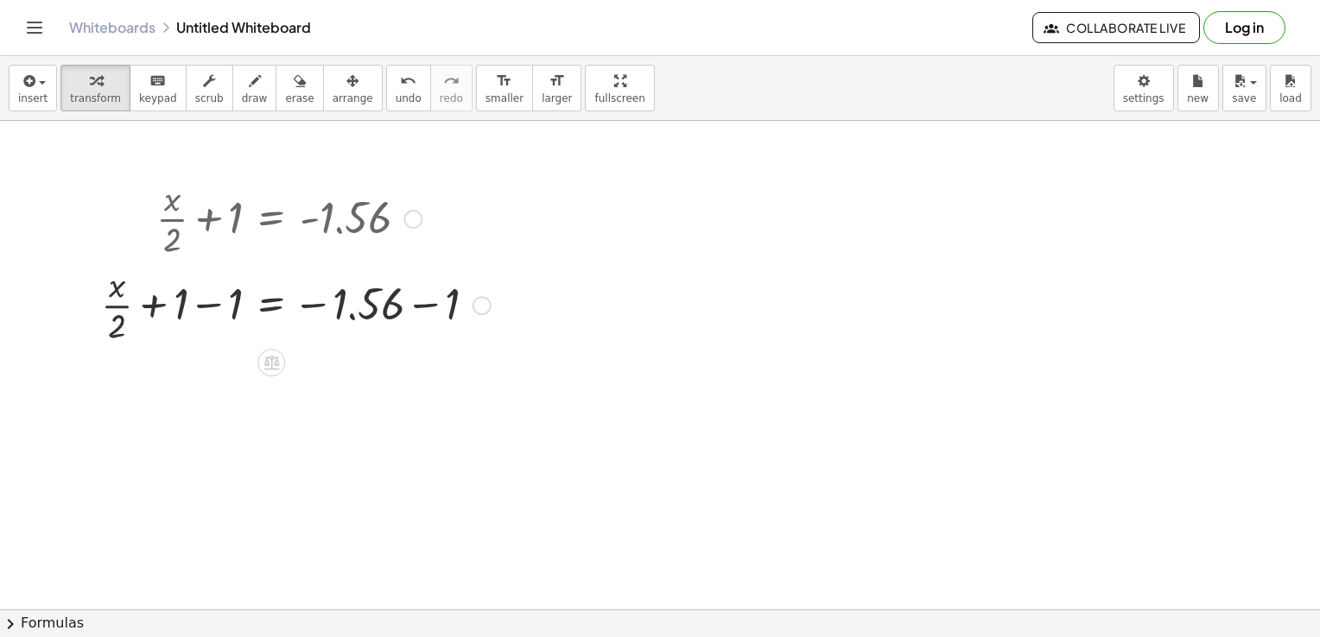
click at [202, 309] on div at bounding box center [295, 304] width 407 height 86
click at [202, 309] on div at bounding box center [324, 304] width 352 height 86
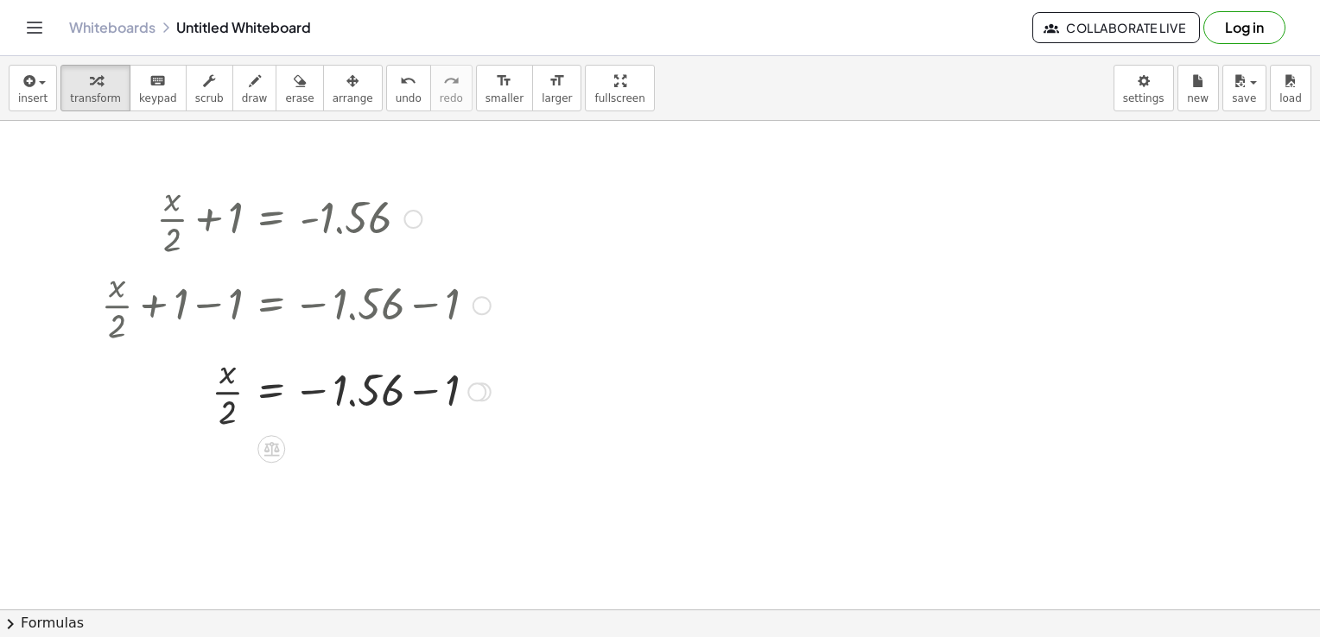
click at [396, 396] on div at bounding box center [295, 390] width 407 height 86
click at [428, 390] on div at bounding box center [295, 390] width 407 height 86
click at [271, 392] on div "· x · 2 = - 1.56 − 1 2.56" at bounding box center [271, 392] width 0 height 0
drag, startPoint x: 218, startPoint y: 415, endPoint x: 383, endPoint y: 396, distance: 166.1
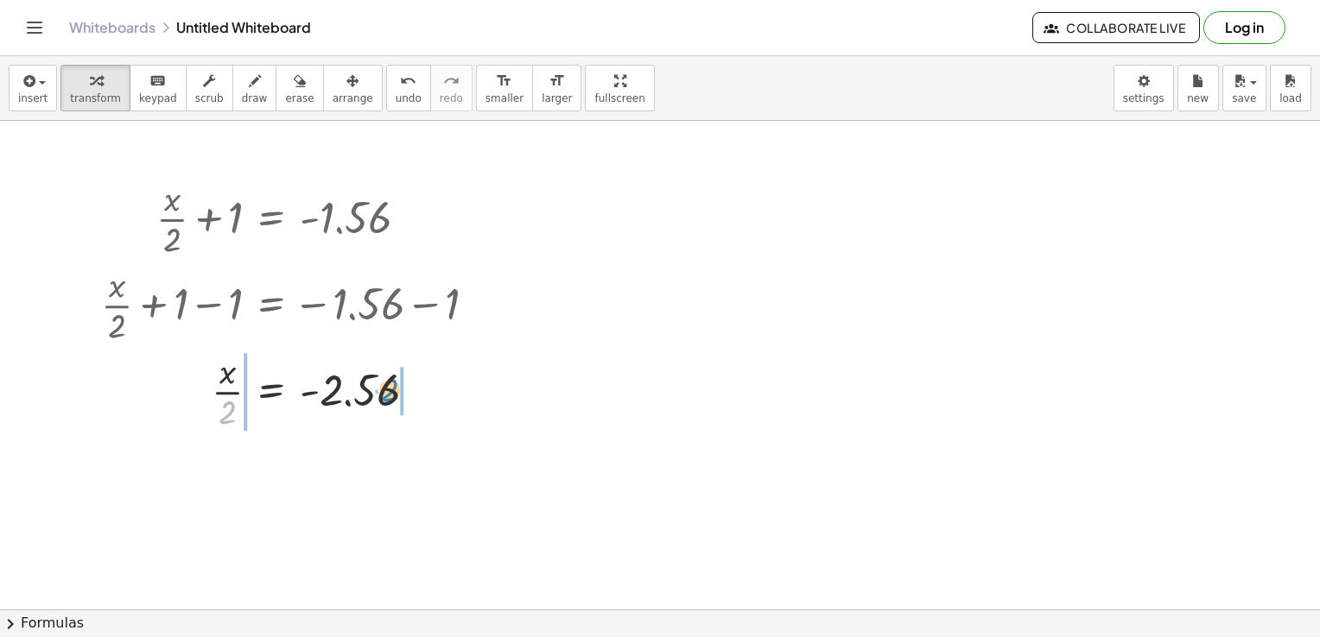
click at [383, 396] on div at bounding box center [295, 390] width 407 height 86
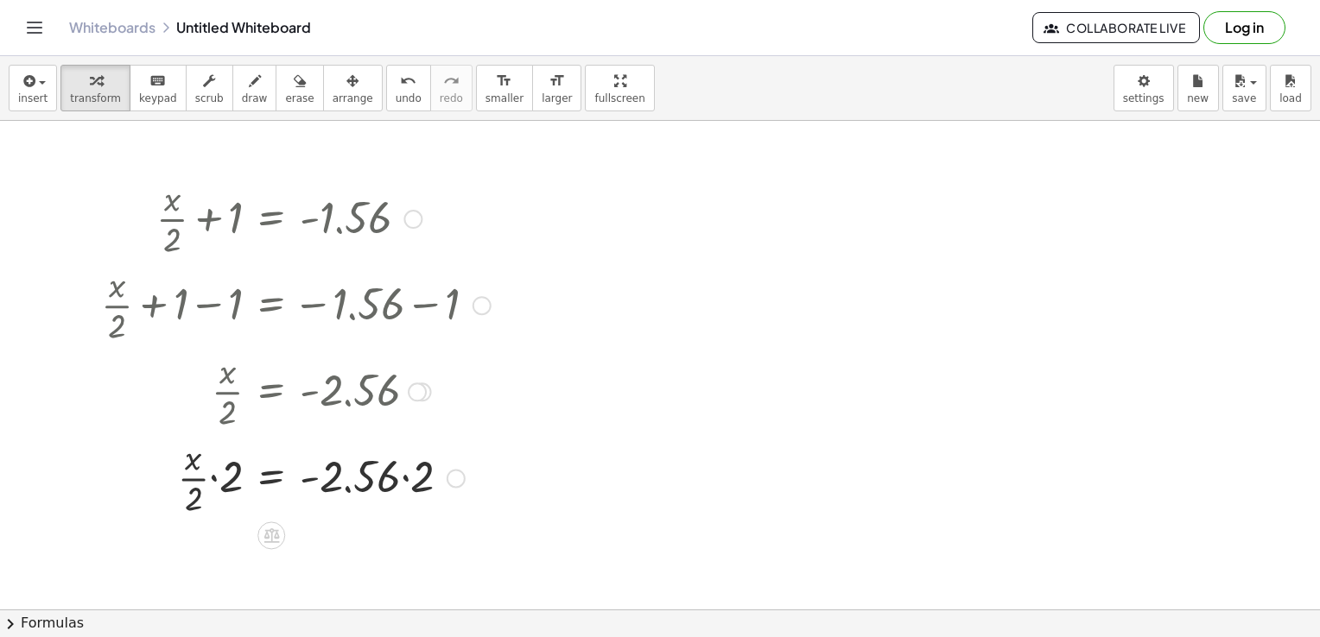
click at [206, 471] on div at bounding box center [295, 477] width 407 height 86
click at [222, 485] on div at bounding box center [295, 477] width 407 height 86
click at [219, 485] on div at bounding box center [295, 477] width 407 height 86
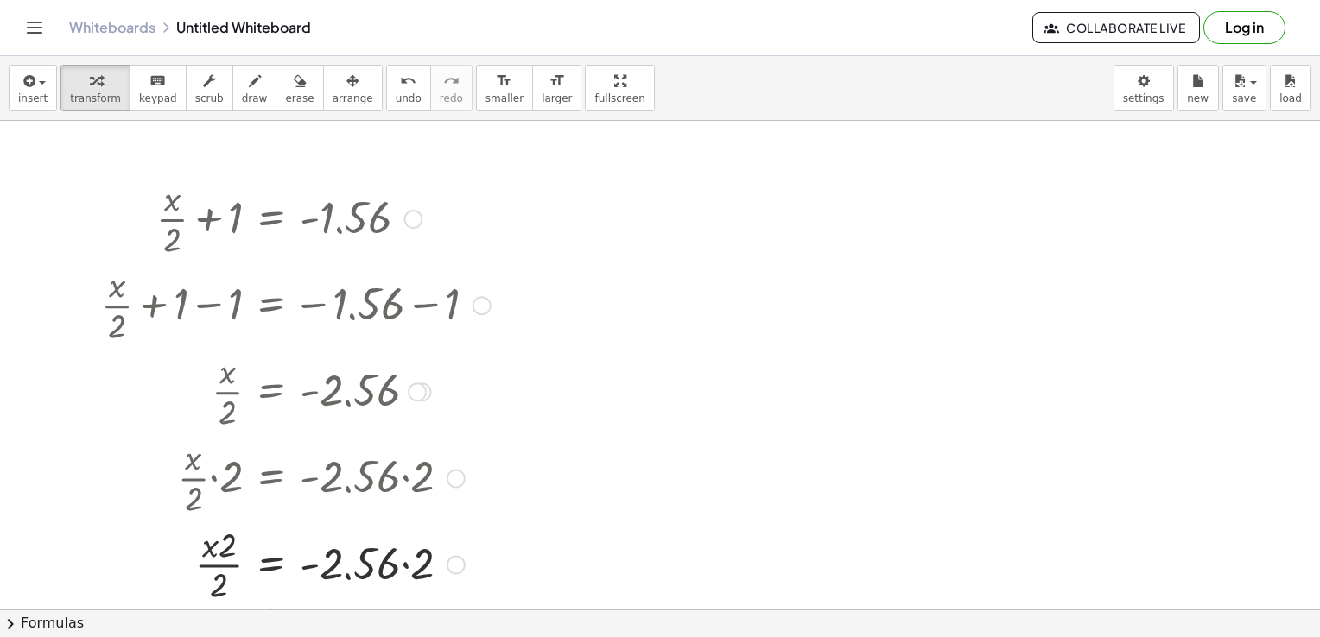
click at [214, 556] on div at bounding box center [295, 563] width 407 height 86
click at [396, 105] on span "undo" at bounding box center [409, 98] width 26 height 12
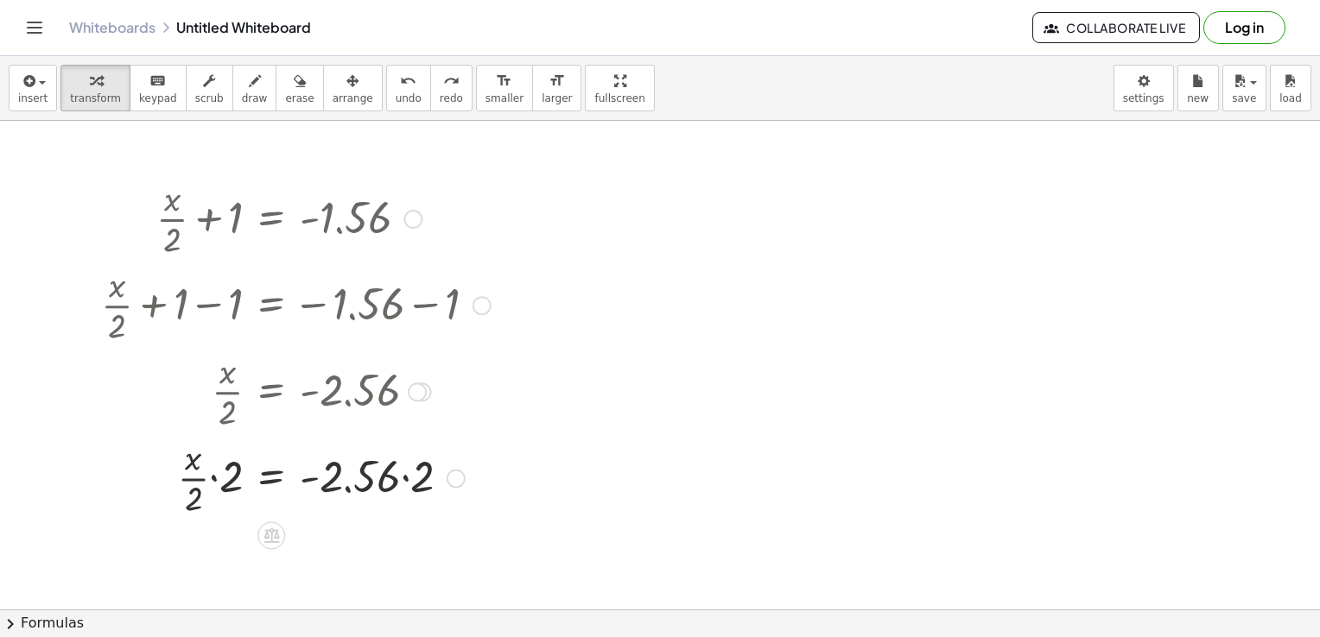
click at [200, 507] on div at bounding box center [287, 477] width 424 height 86
click at [373, 491] on div at bounding box center [287, 477] width 424 height 86
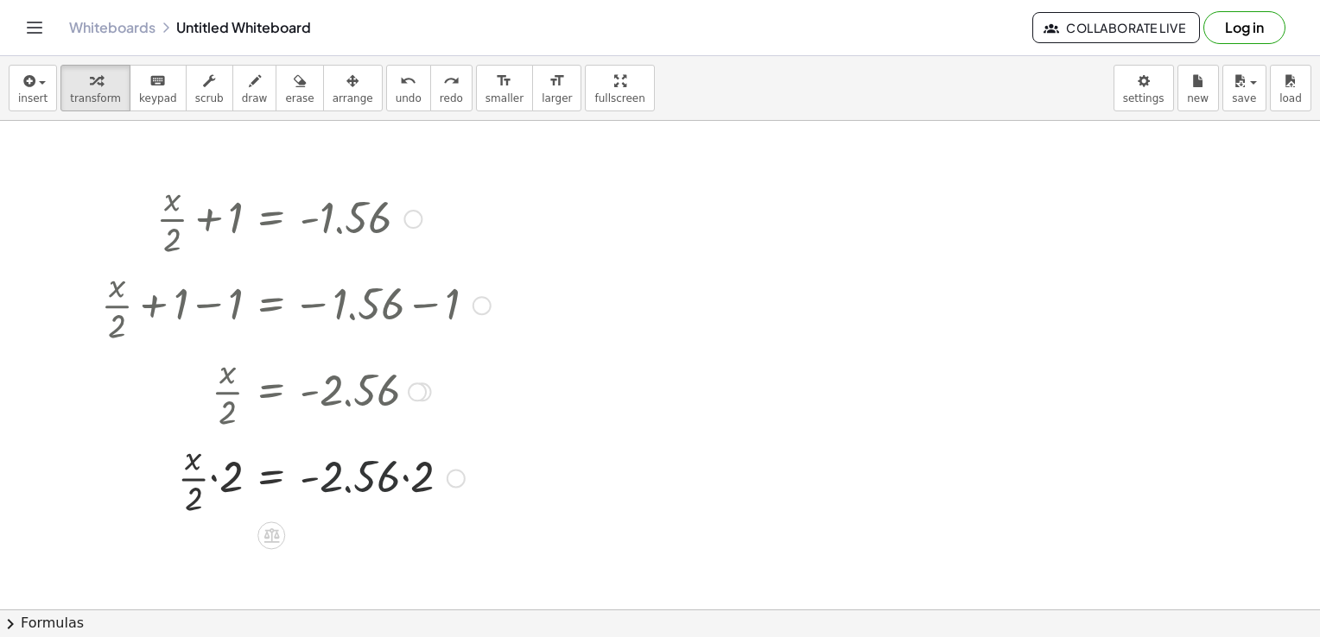
click at [373, 491] on div at bounding box center [287, 477] width 424 height 86
click at [220, 482] on div at bounding box center [287, 477] width 424 height 86
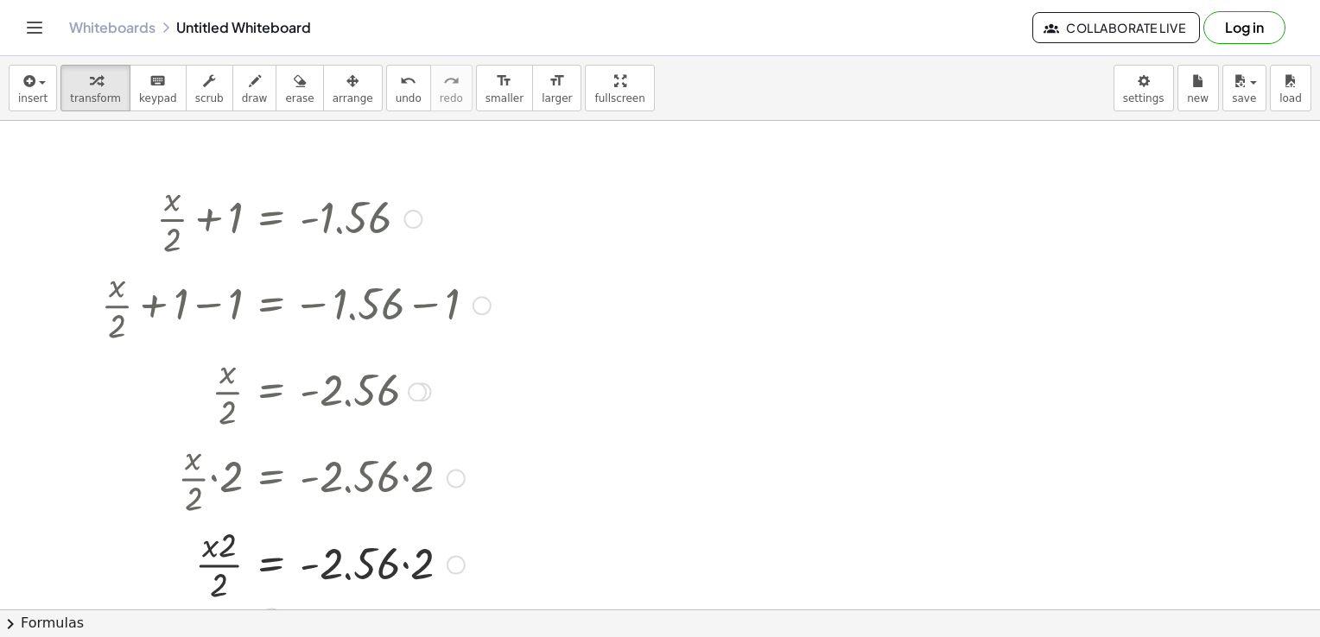
click at [221, 561] on div at bounding box center [295, 563] width 407 height 86
click at [396, 97] on span "undo" at bounding box center [409, 98] width 26 height 12
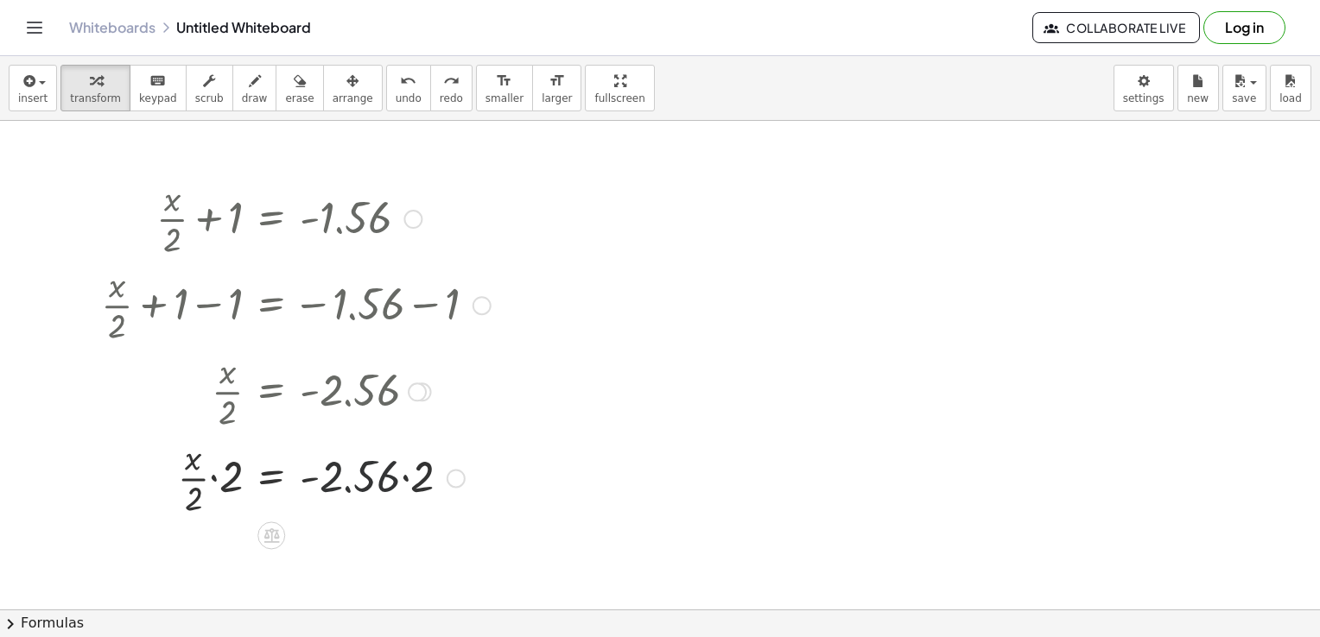
click at [390, 481] on div at bounding box center [287, 477] width 424 height 86
click at [388, 480] on div at bounding box center [287, 477] width 424 height 86
click at [425, 489] on div at bounding box center [287, 477] width 424 height 86
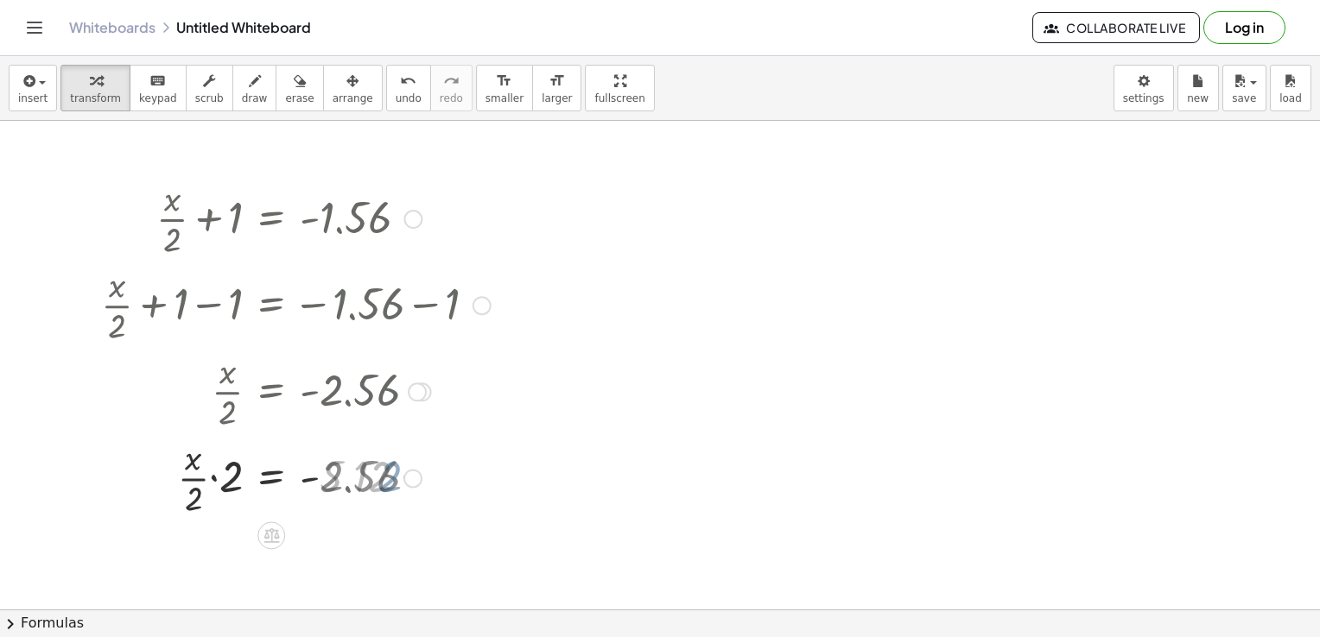
click at [271, 479] on div "· · x · 2 · 2 = · - 2.56 · 2 5.12" at bounding box center [271, 479] width 0 height 0
